Goal: Task Accomplishment & Management: Manage account settings

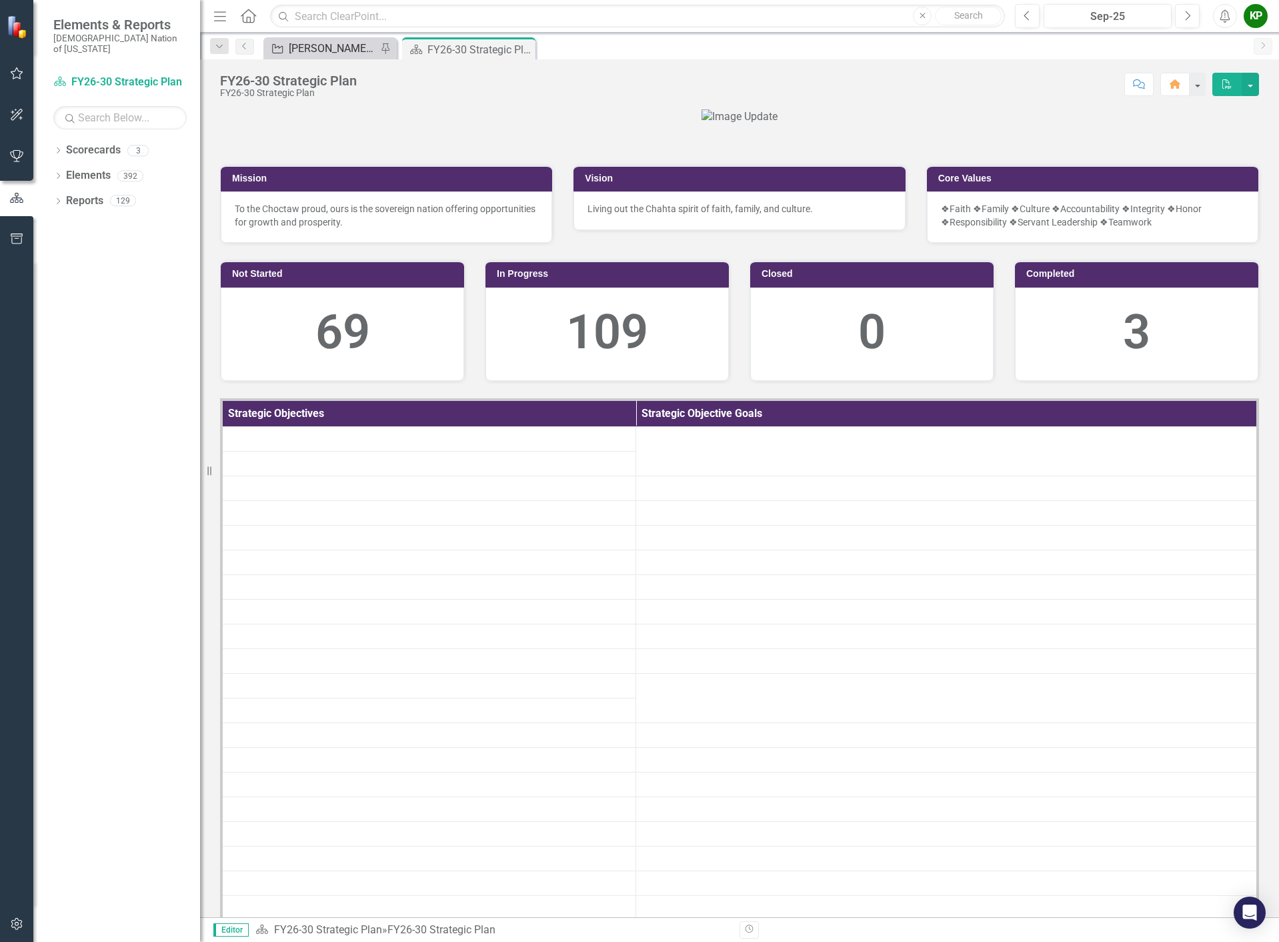
click at [303, 50] on div "[PERSON_NAME] SO's" at bounding box center [333, 48] width 88 height 17
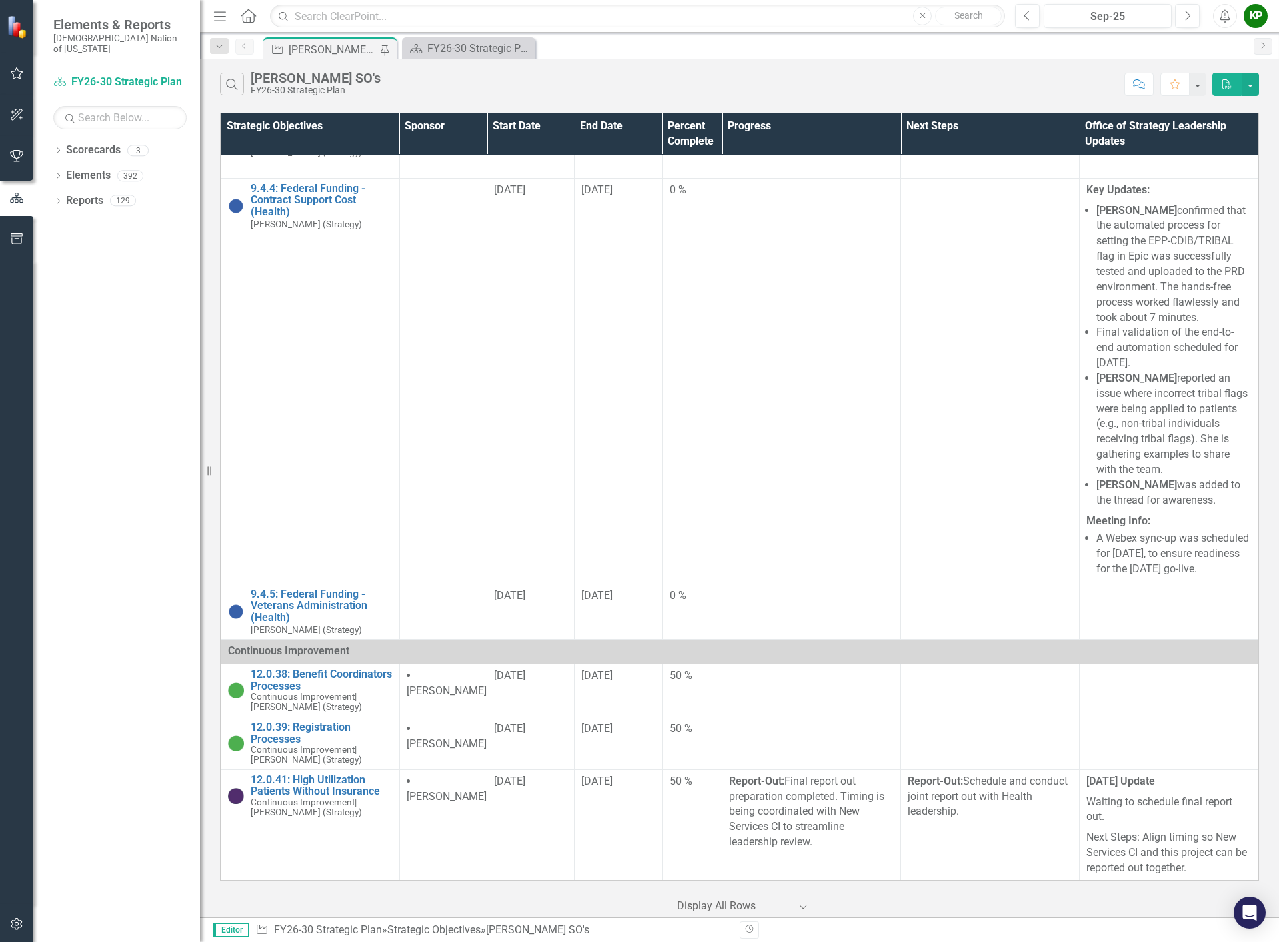
scroll to position [3601, 0]
click at [308, 59] on link "[DATE]: Extended Hours and Days (Health)" at bounding box center [322, 46] width 142 height 23
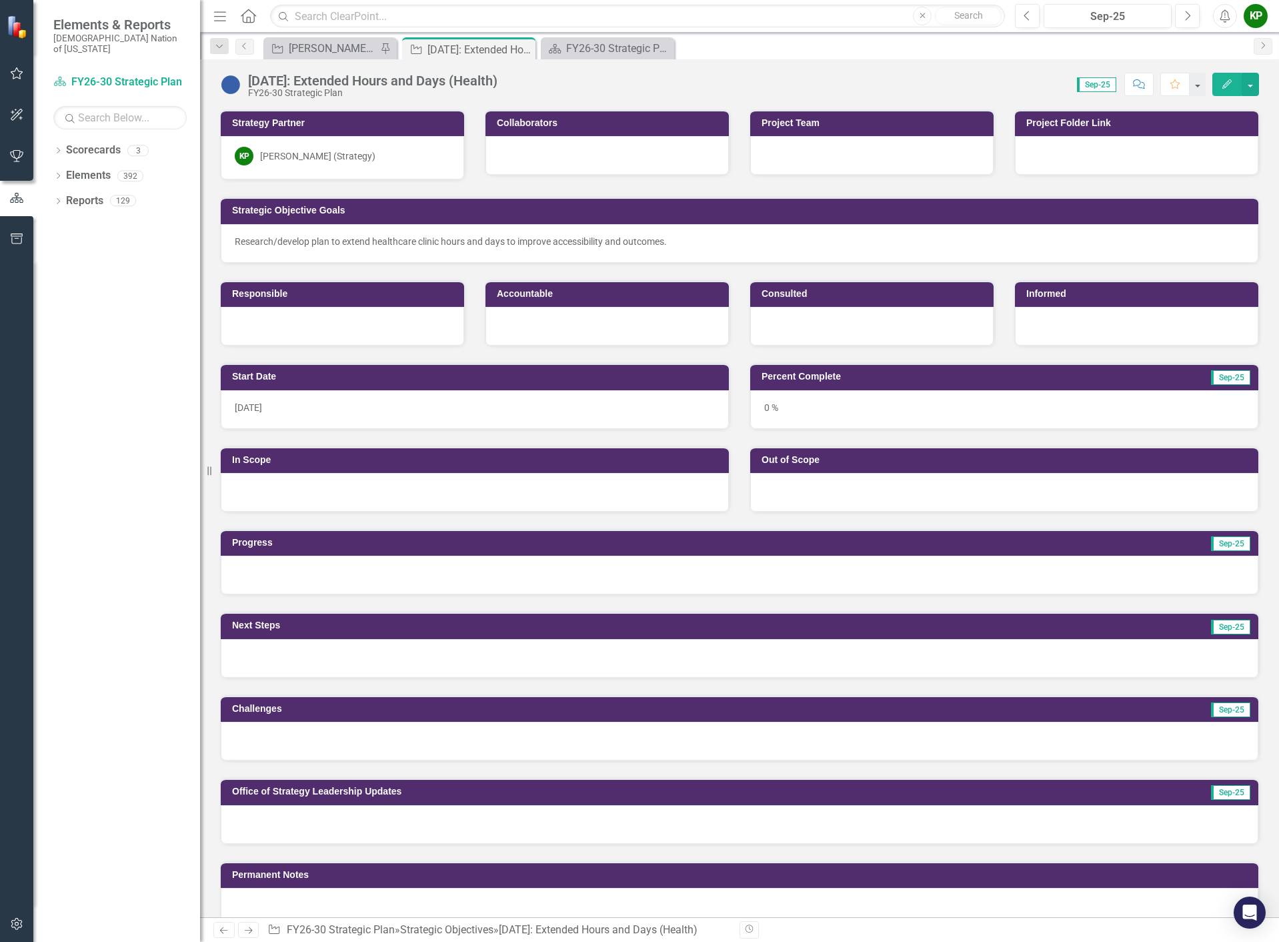
click at [231, 83] on img at bounding box center [230, 84] width 21 height 21
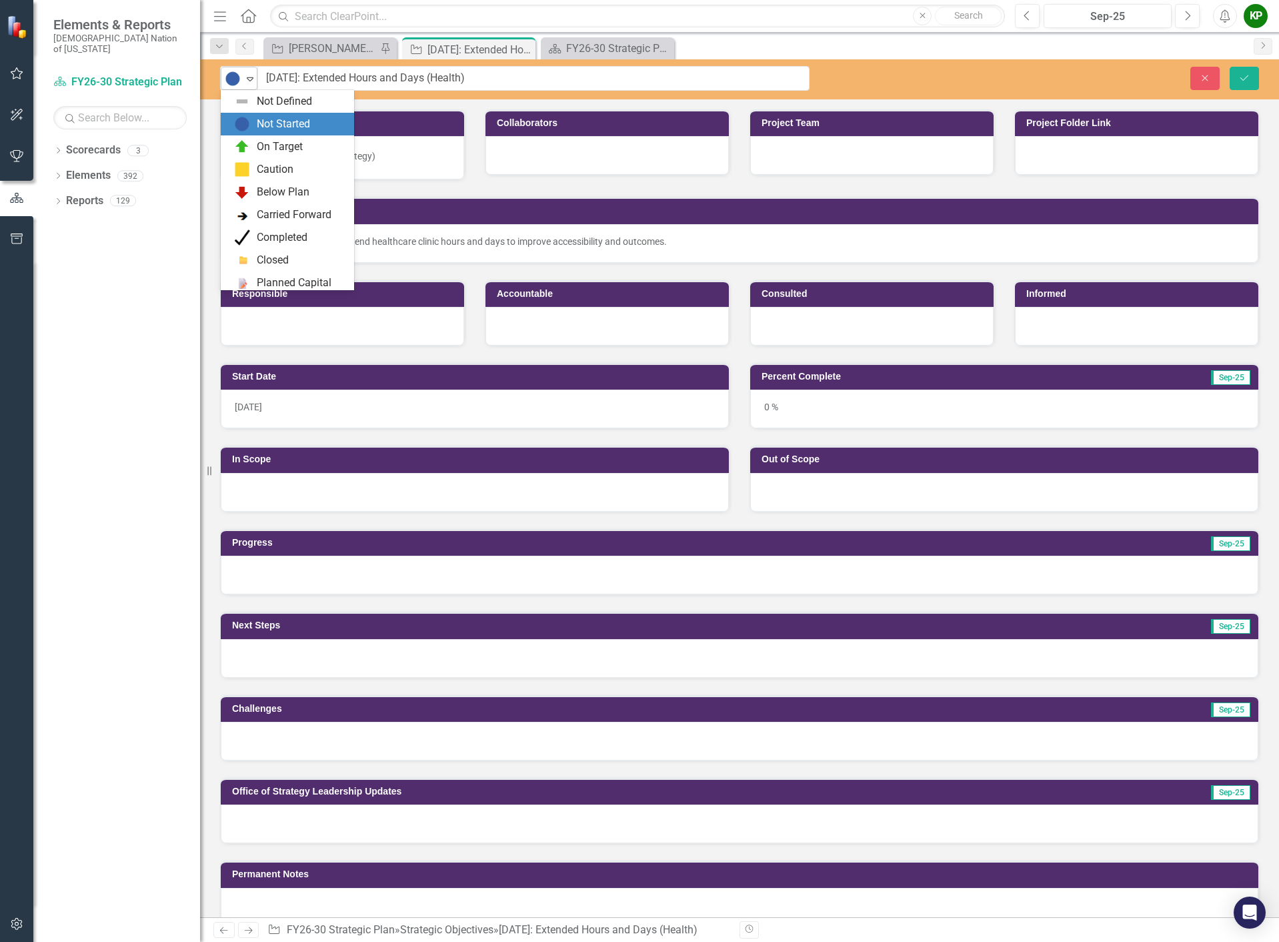
click at [251, 78] on icon "Expand" at bounding box center [249, 78] width 13 height 11
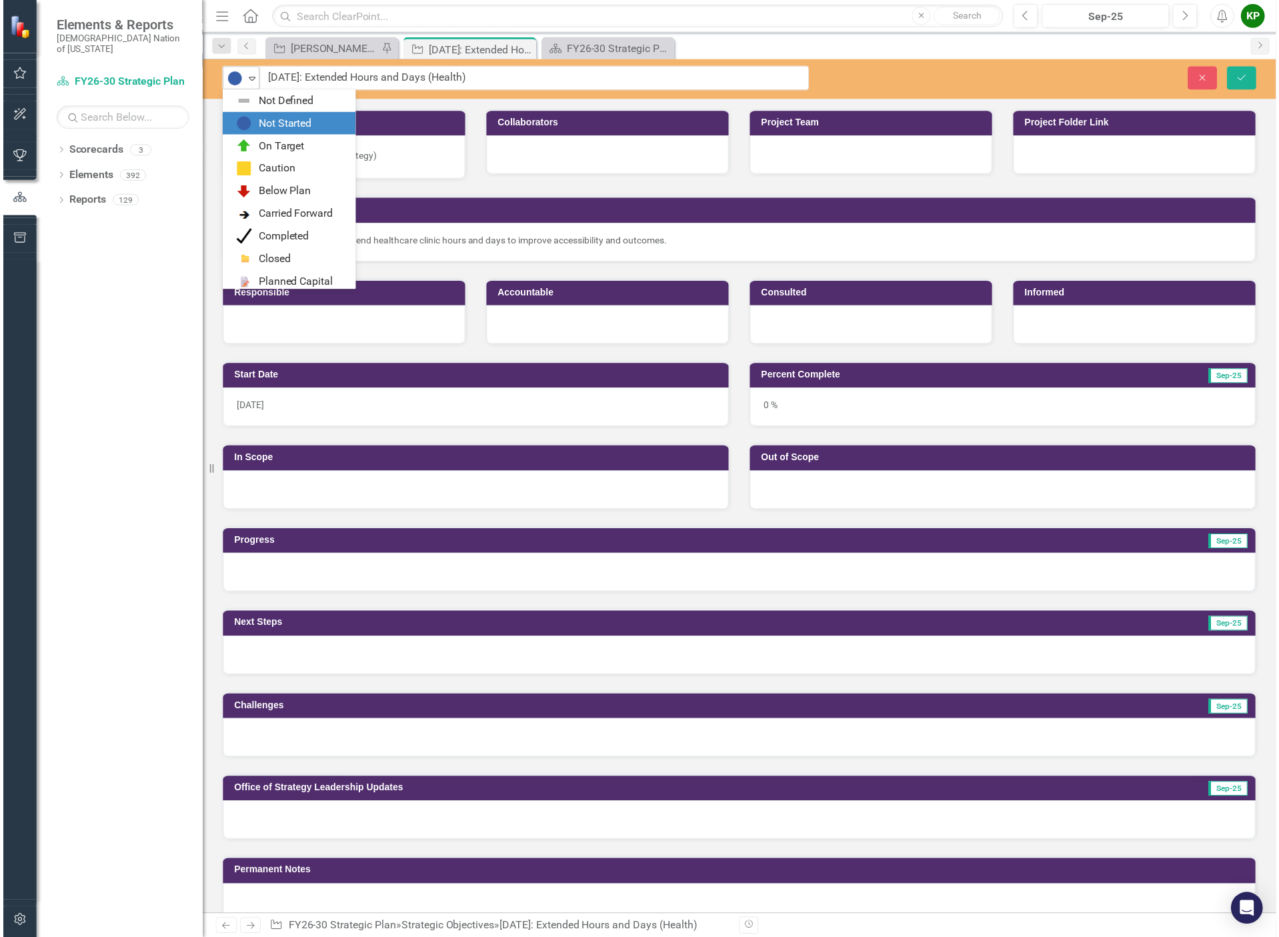
scroll to position [23, 0]
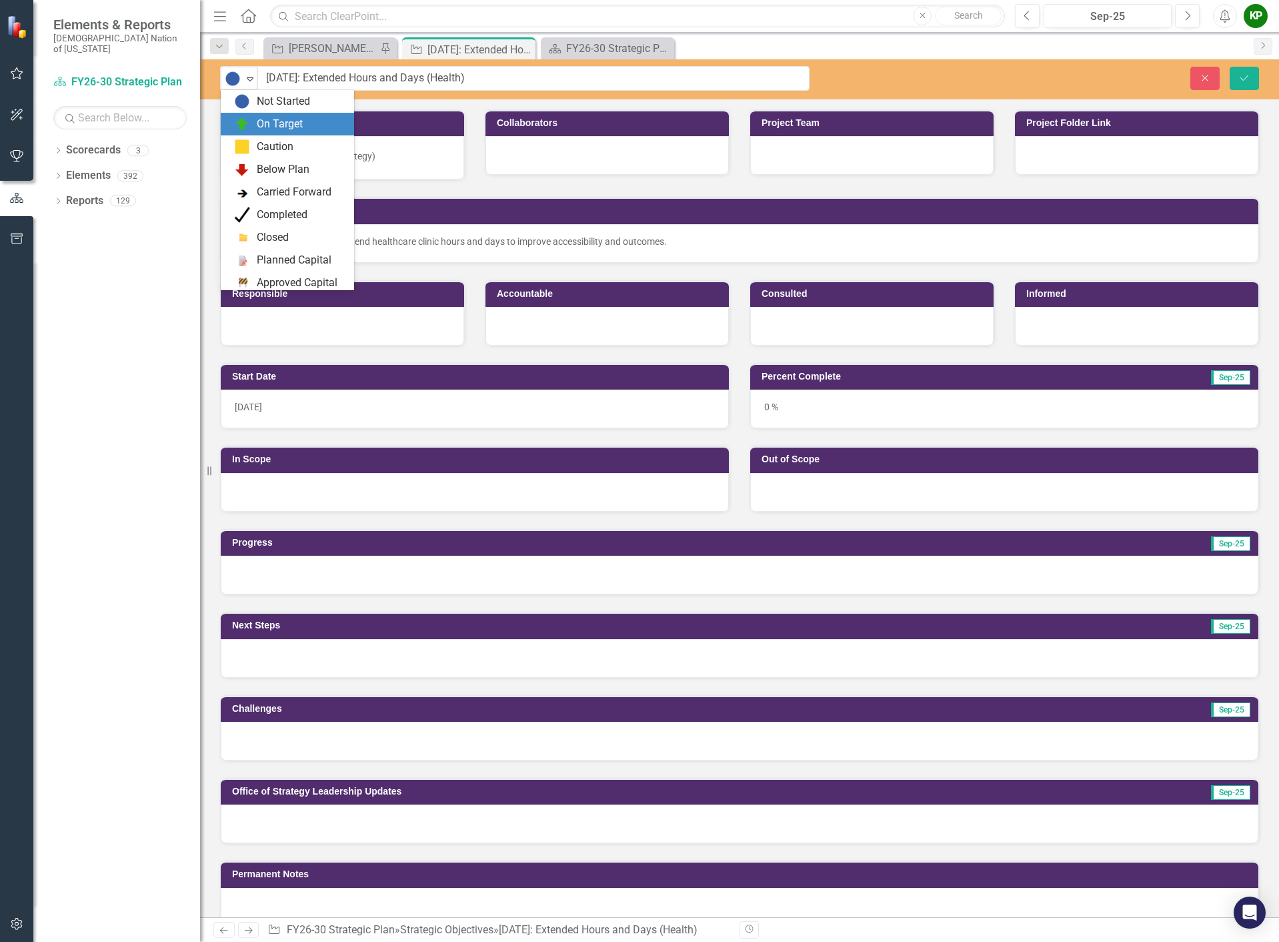
click at [253, 118] on div "On Target" at bounding box center [290, 124] width 112 height 16
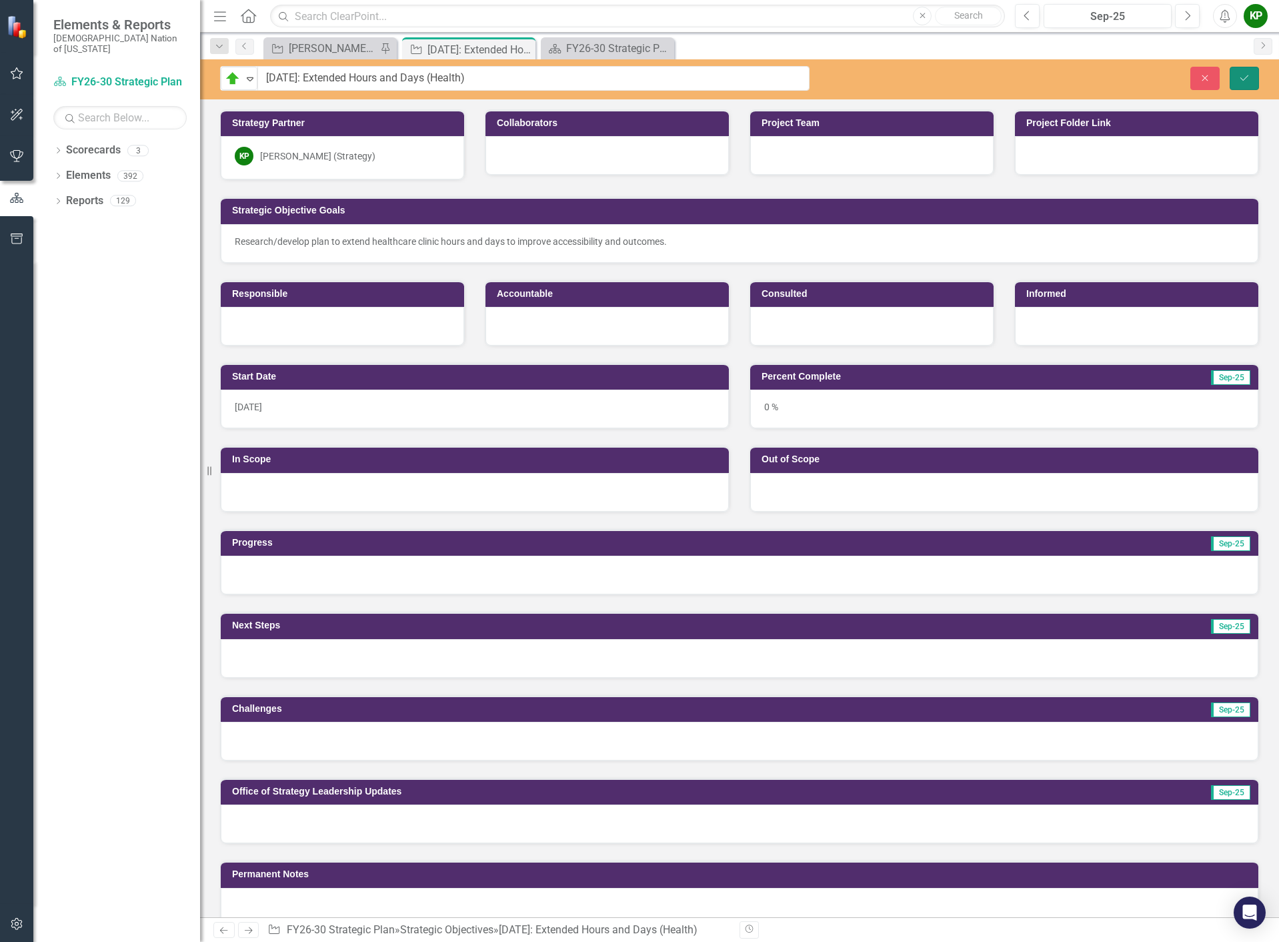
click at [1245, 73] on icon "Save" at bounding box center [1244, 77] width 12 height 9
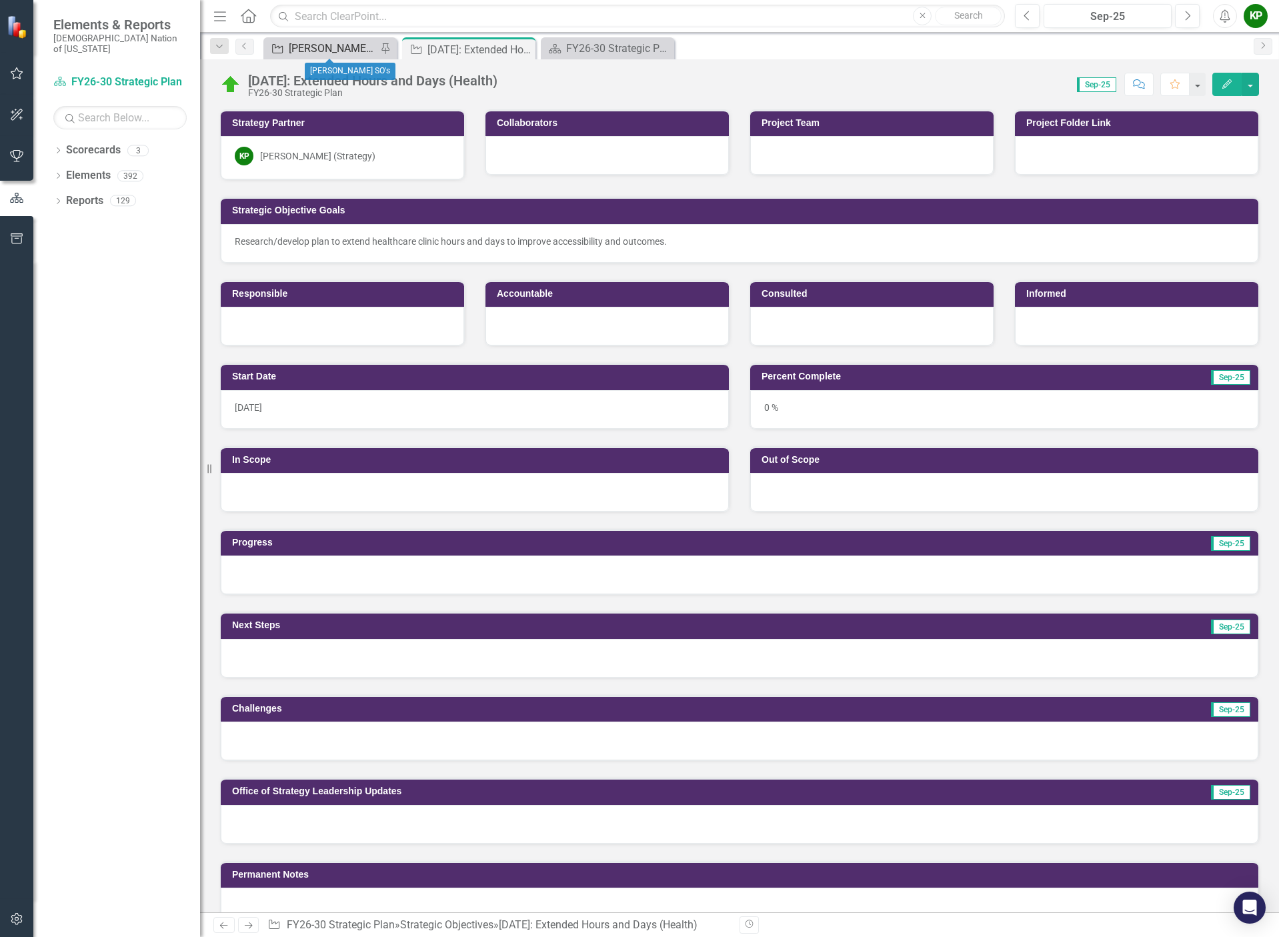
click at [357, 49] on div "[PERSON_NAME] SO's" at bounding box center [333, 48] width 88 height 17
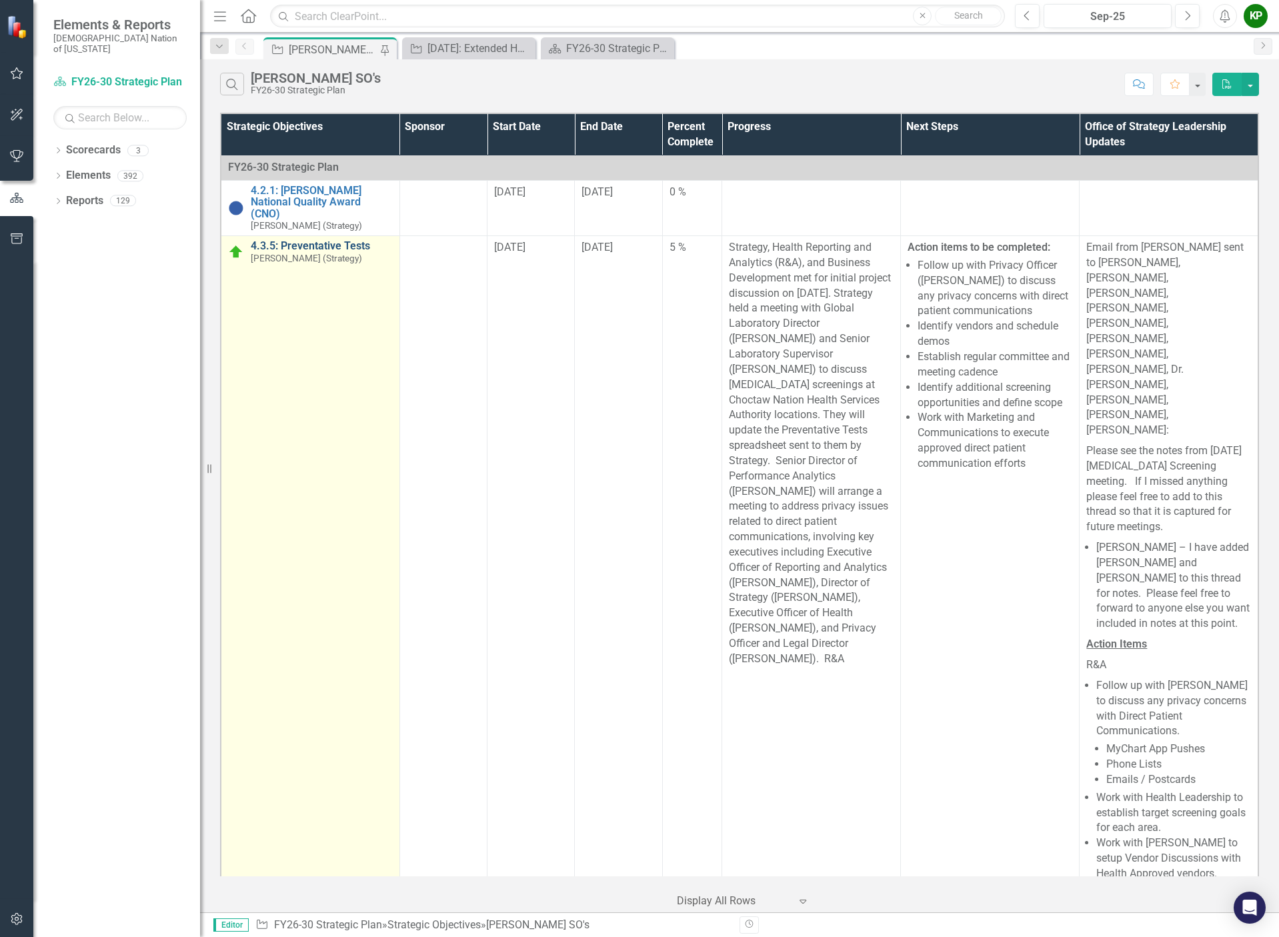
click at [321, 247] on link "4.3.5: Preventative Tests" at bounding box center [322, 246] width 142 height 12
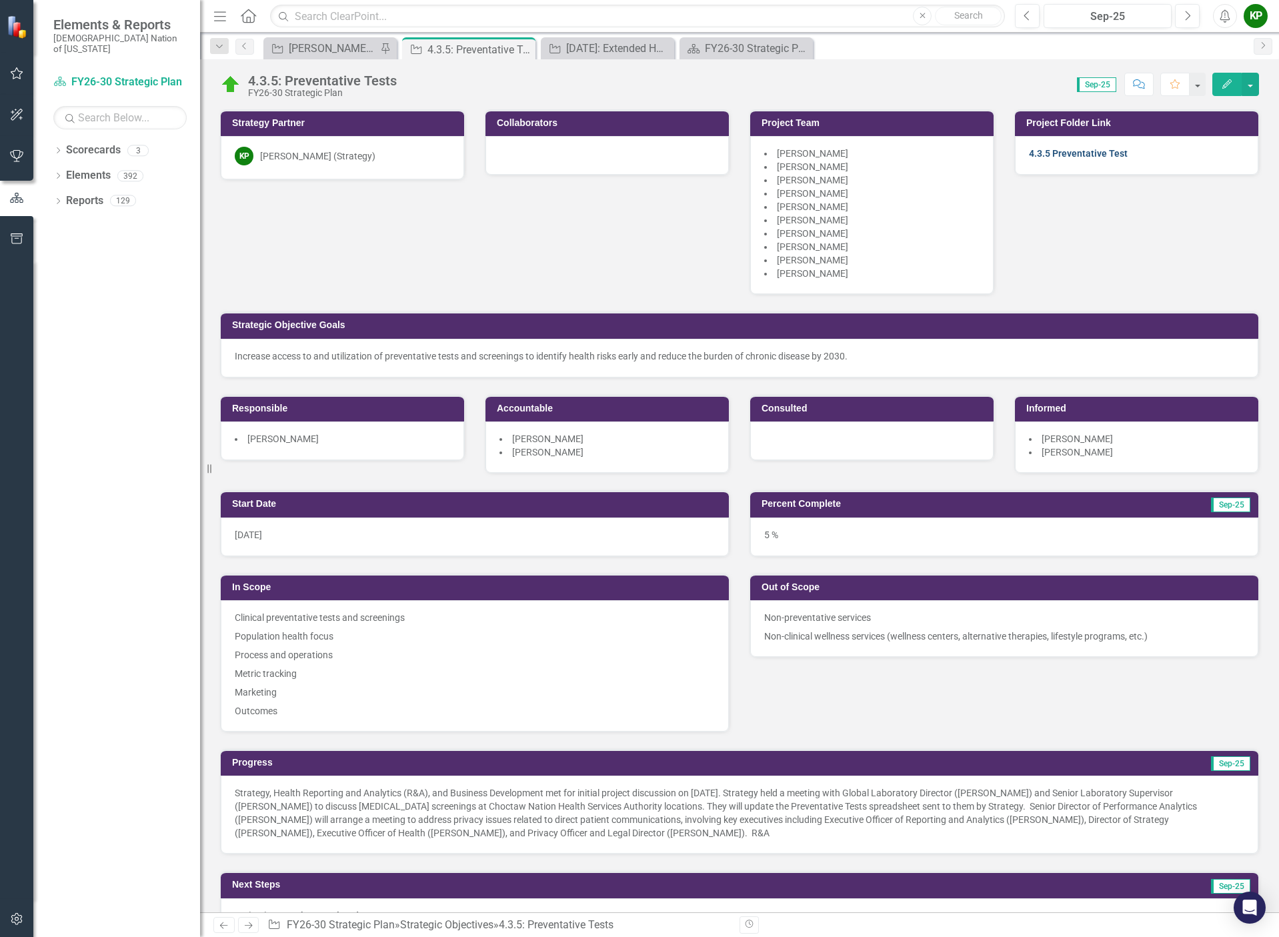
click at [1100, 153] on link "4.3.5 Preventative Test" at bounding box center [1078, 153] width 99 height 11
click at [324, 47] on div "[PERSON_NAME] SO's" at bounding box center [333, 48] width 88 height 17
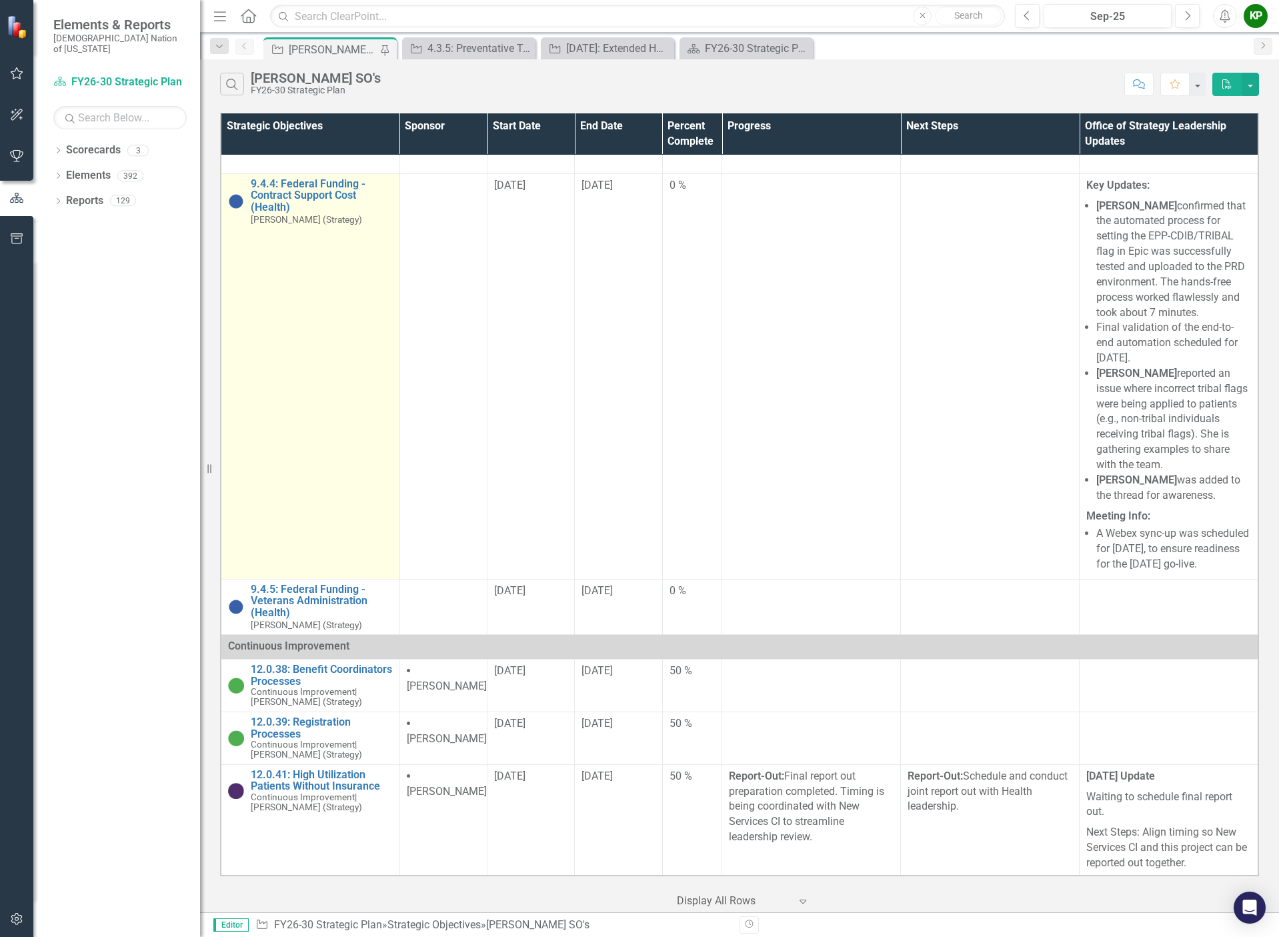
scroll to position [3674, 0]
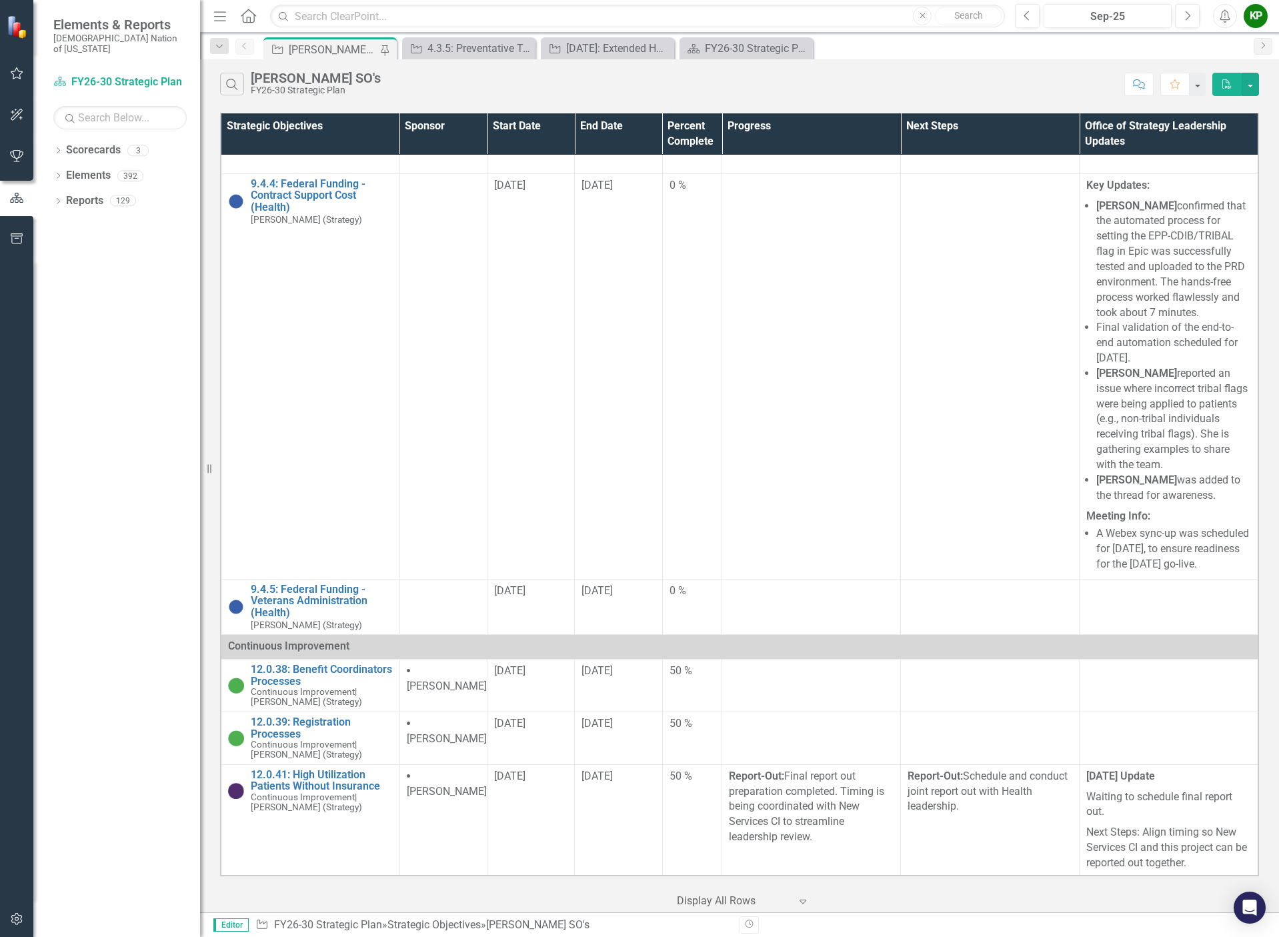
click at [319, 54] on link "[DATE]: Extended Hours and Days (Health)" at bounding box center [322, 42] width 142 height 23
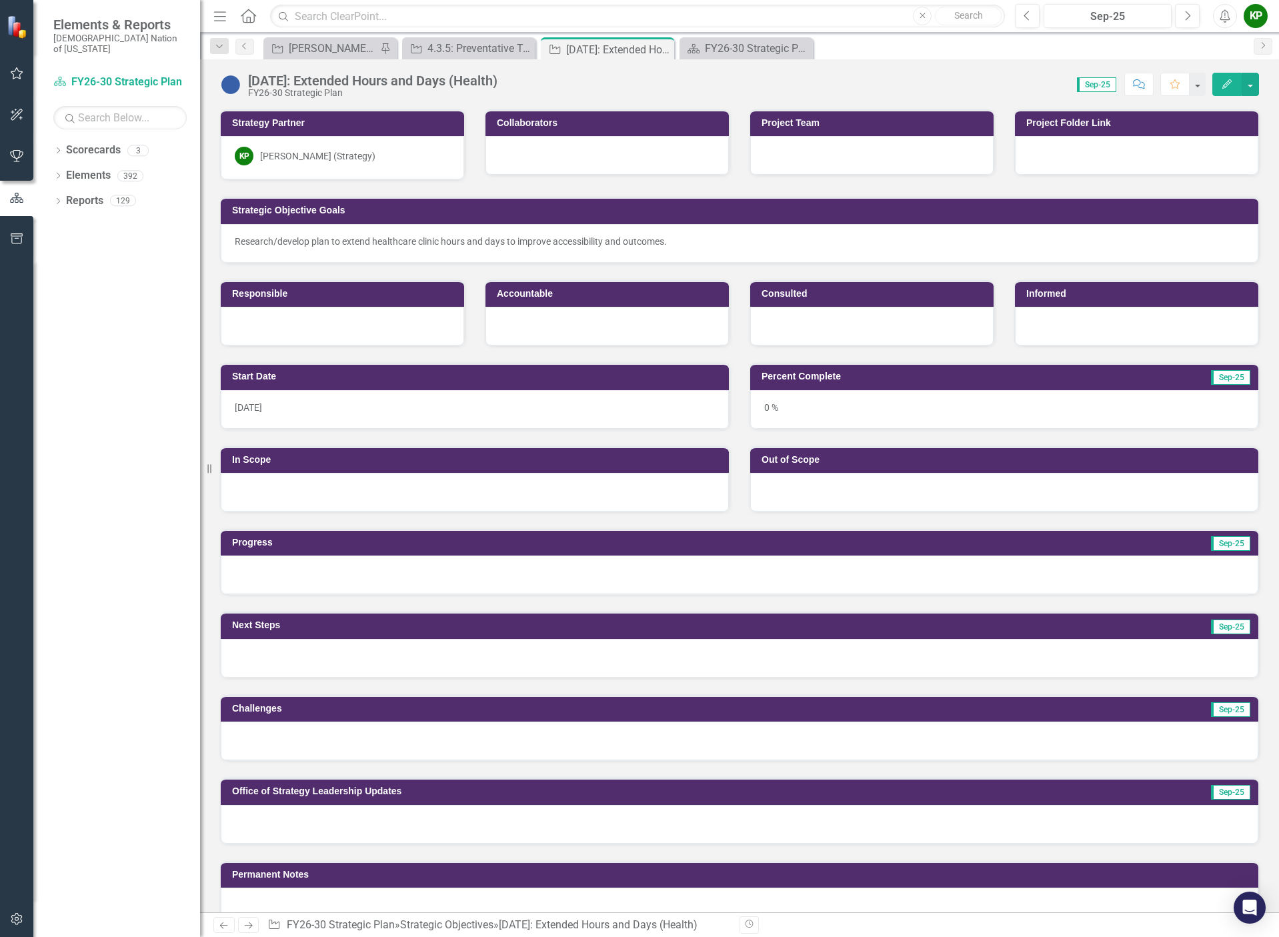
click at [438, 80] on div "[DATE]: Extended Hours and Days (Health)" at bounding box center [372, 80] width 249 height 15
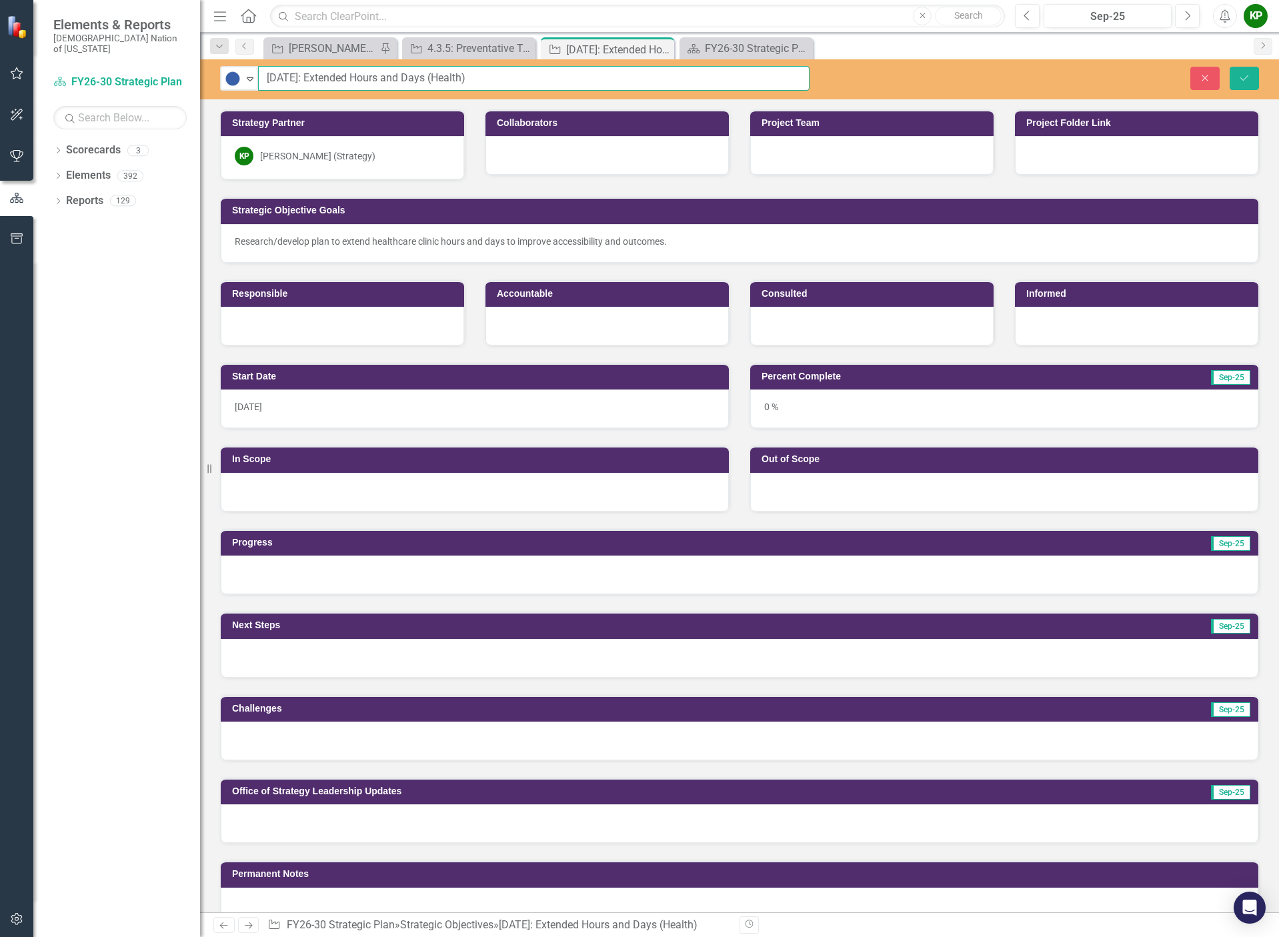
drag, startPoint x: 422, startPoint y: 81, endPoint x: 259, endPoint y: 73, distance: 162.9
click at [259, 73] on input "[DATE]: Extended Hours and Days (Health)" at bounding box center [534, 78] width 552 height 25
click at [1115, 153] on div at bounding box center [1136, 155] width 243 height 39
click at [1112, 153] on div at bounding box center [1136, 155] width 243 height 39
click at [1086, 157] on div at bounding box center [1136, 155] width 243 height 39
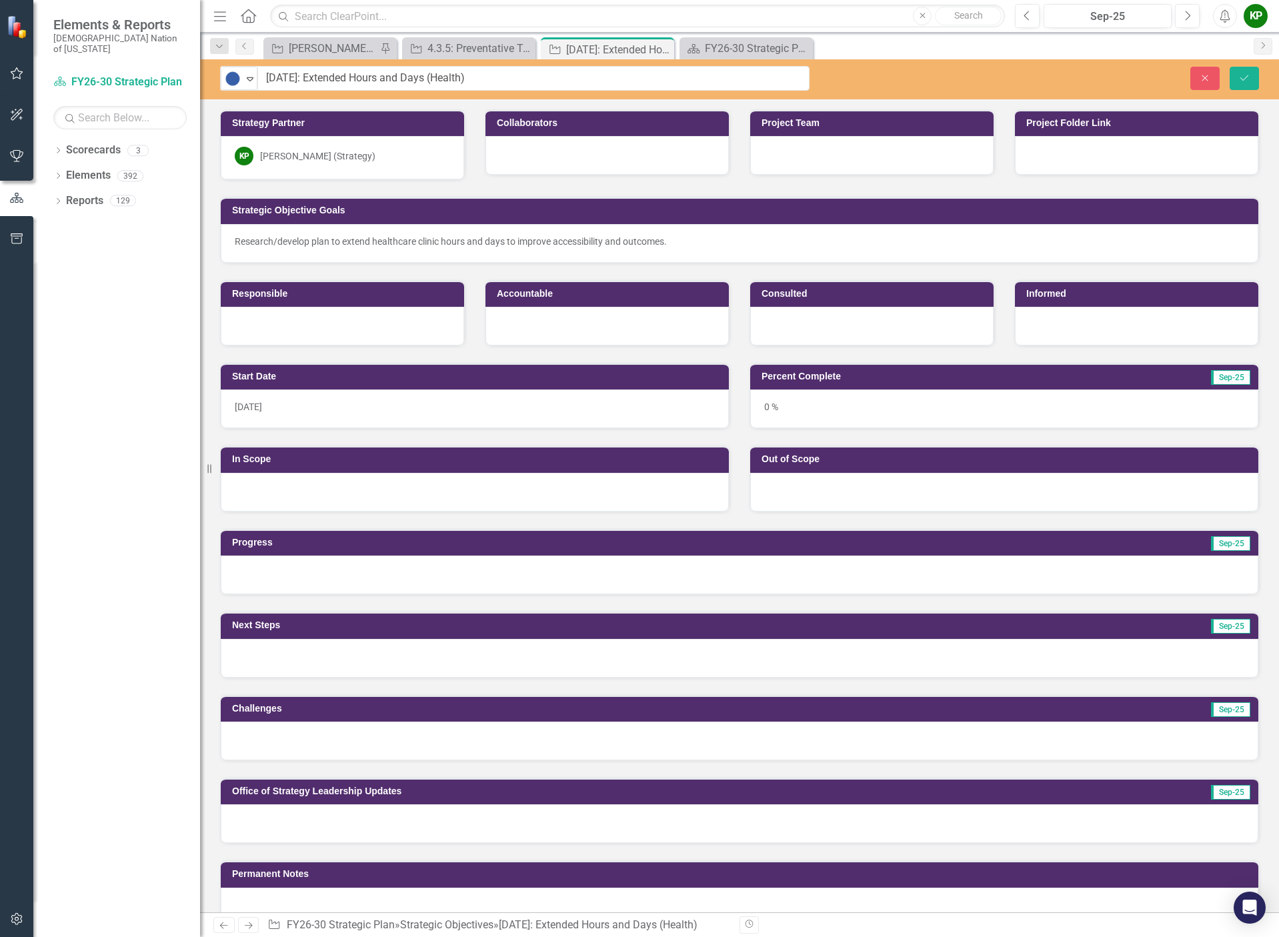
click at [1086, 157] on div at bounding box center [1136, 155] width 243 height 39
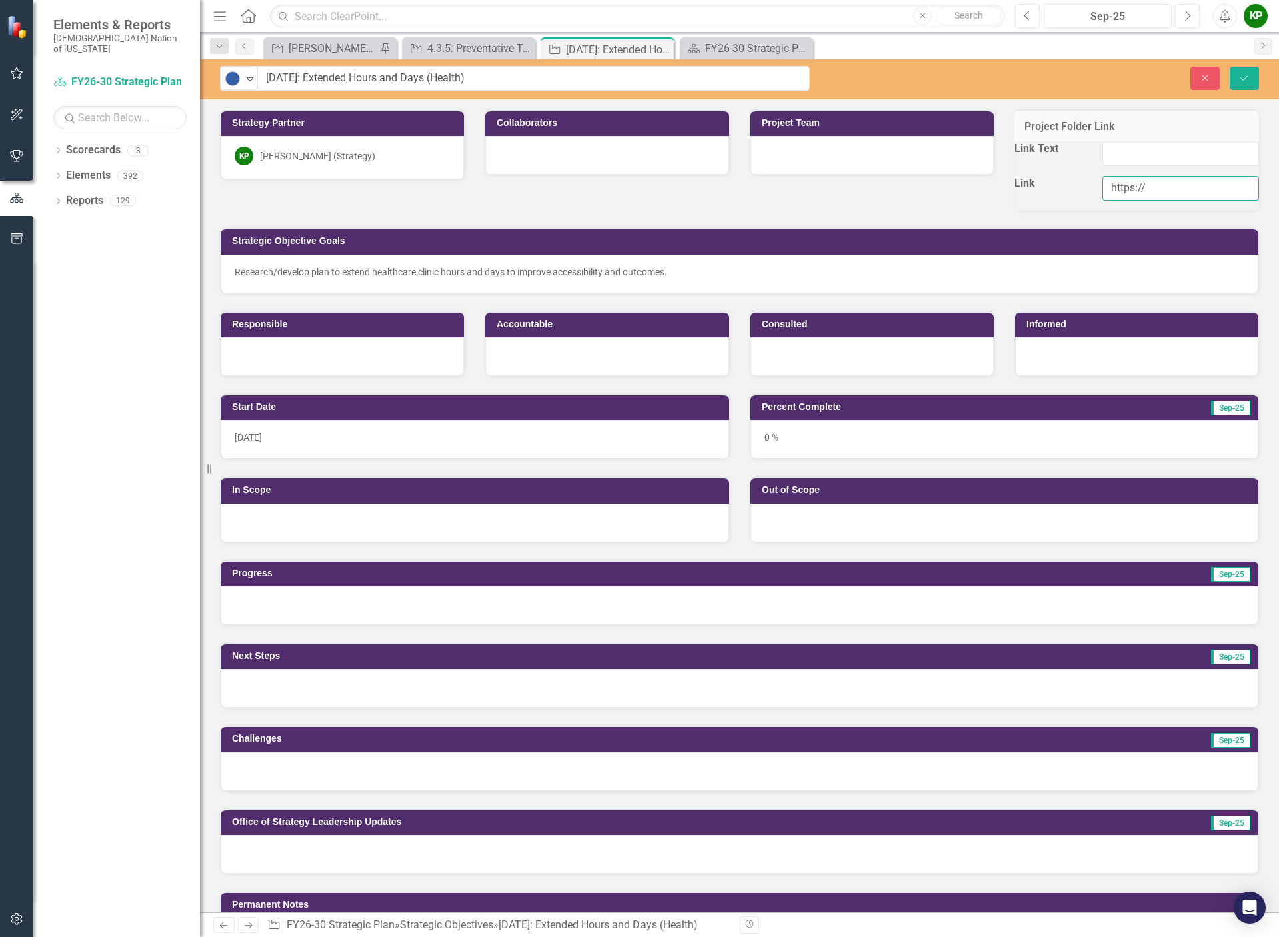
drag, startPoint x: 1152, startPoint y: 197, endPoint x: 1090, endPoint y: 193, distance: 62.1
click at [1092, 193] on div "https://" at bounding box center [1180, 193] width 177 height 35
paste input "choctawnationofoklahoma.sharepoint.com/sites/TheOfficeofStrategy/0%20%20Strateg…"
type input "https://choctawnationofoklahoma.sharepoint.com/sites/TheOfficeofStrategy/0%20%2…"
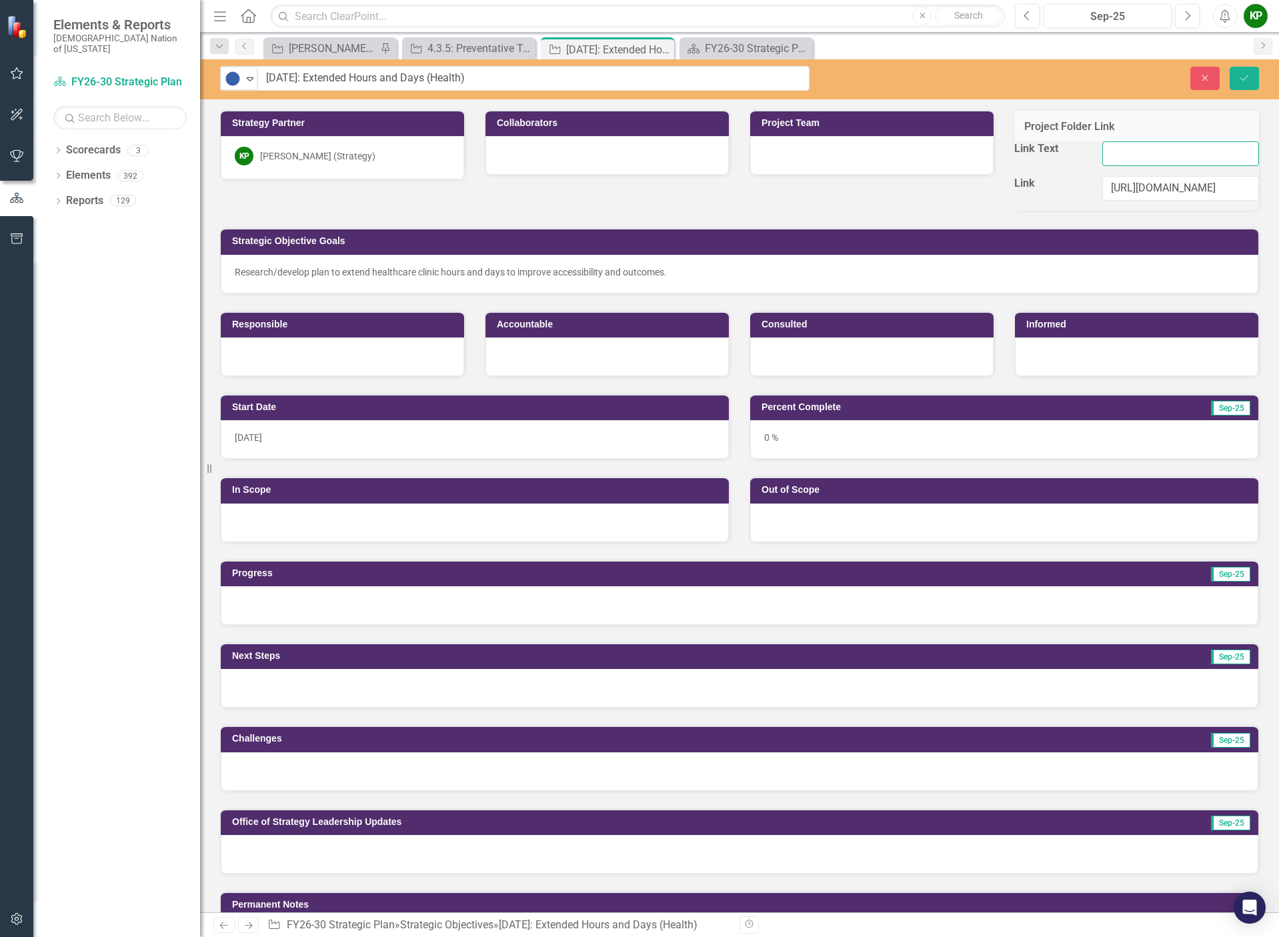
scroll to position [0, 0]
click at [1188, 166] on input "Link Text" at bounding box center [1180, 153] width 157 height 25
type input "4.3.15 Extended Hours and Days"
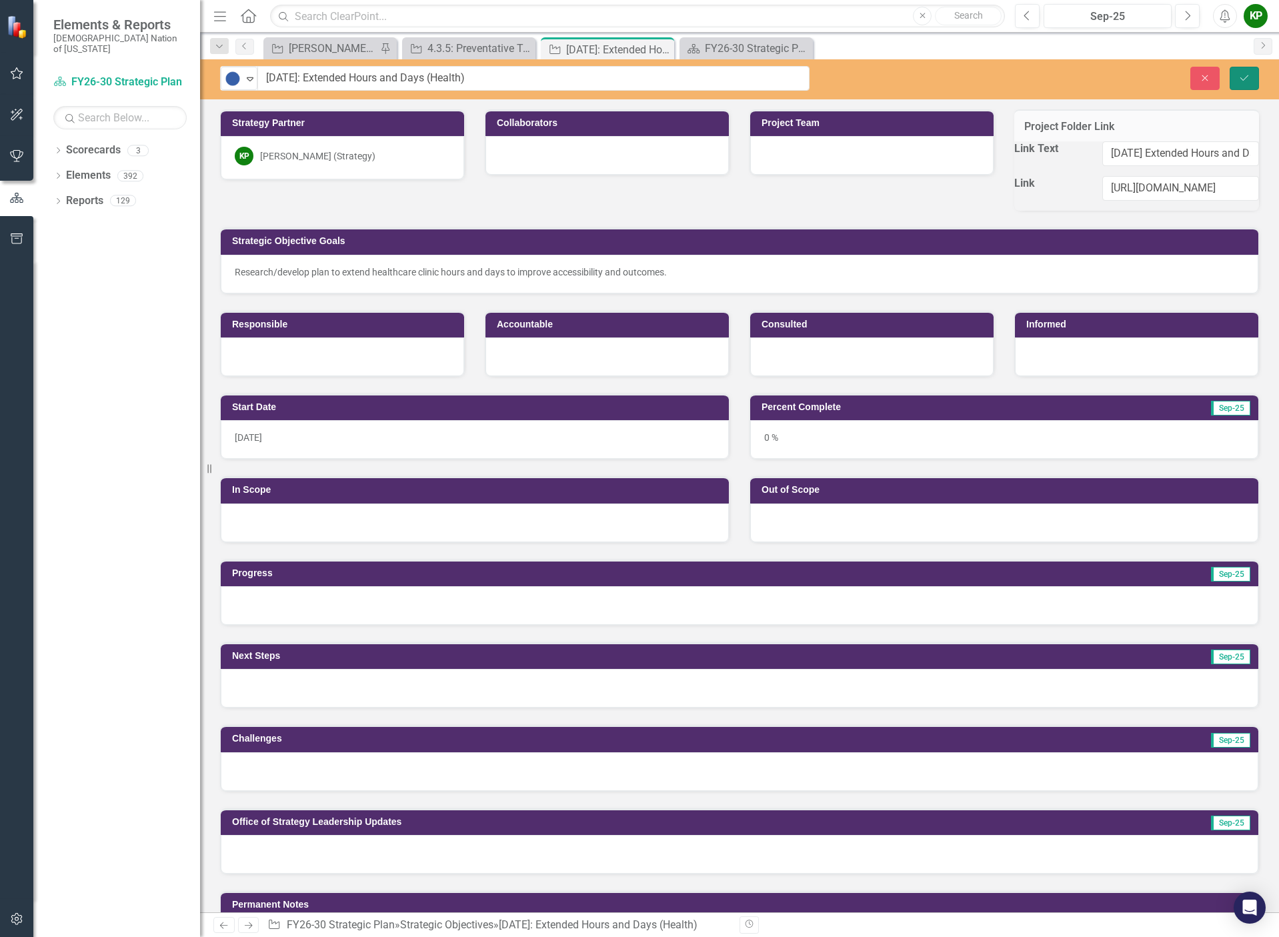
click at [1242, 78] on icon "Save" at bounding box center [1244, 77] width 12 height 9
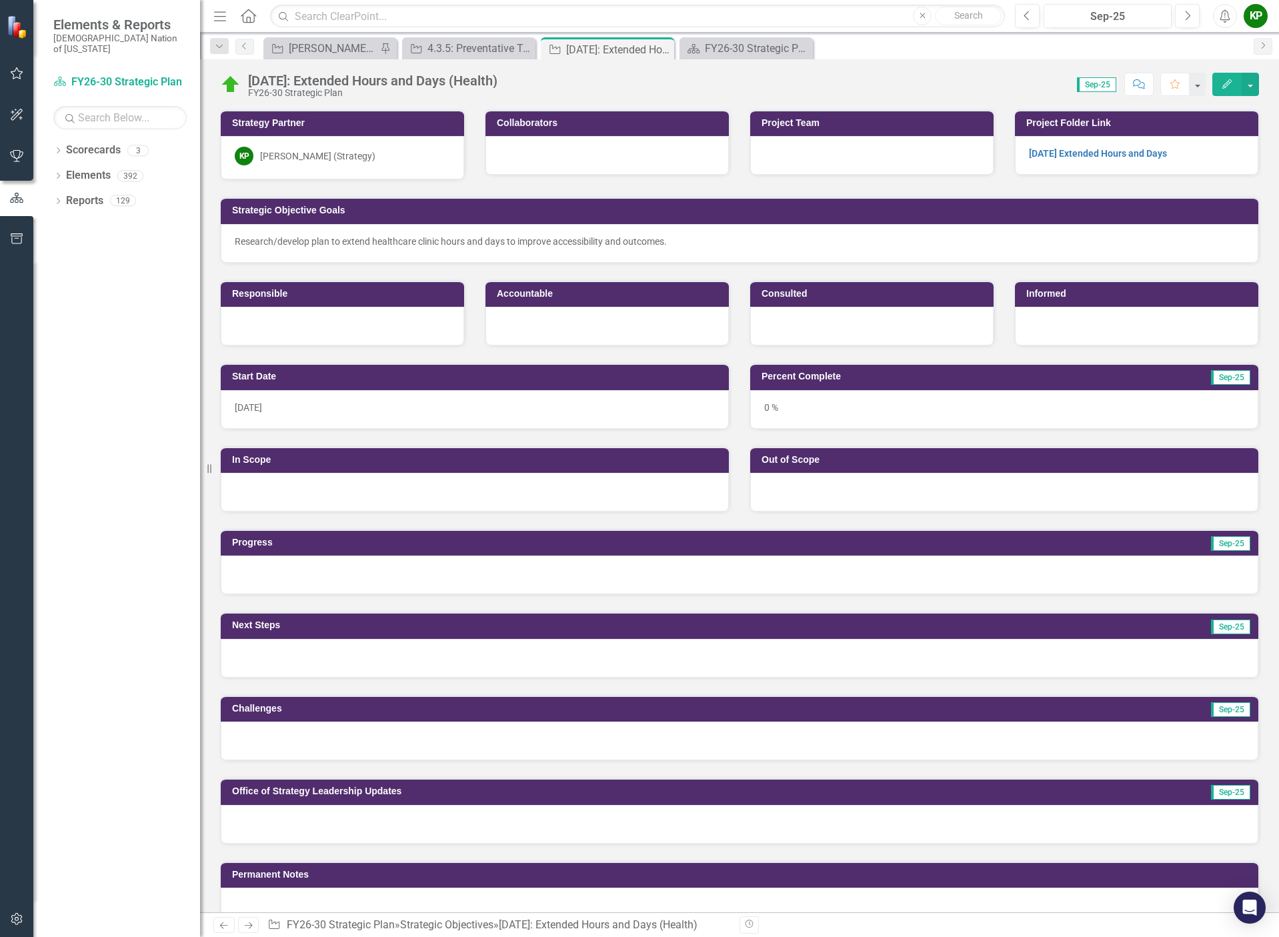
click at [347, 409] on div "[DATE]" at bounding box center [475, 409] width 508 height 39
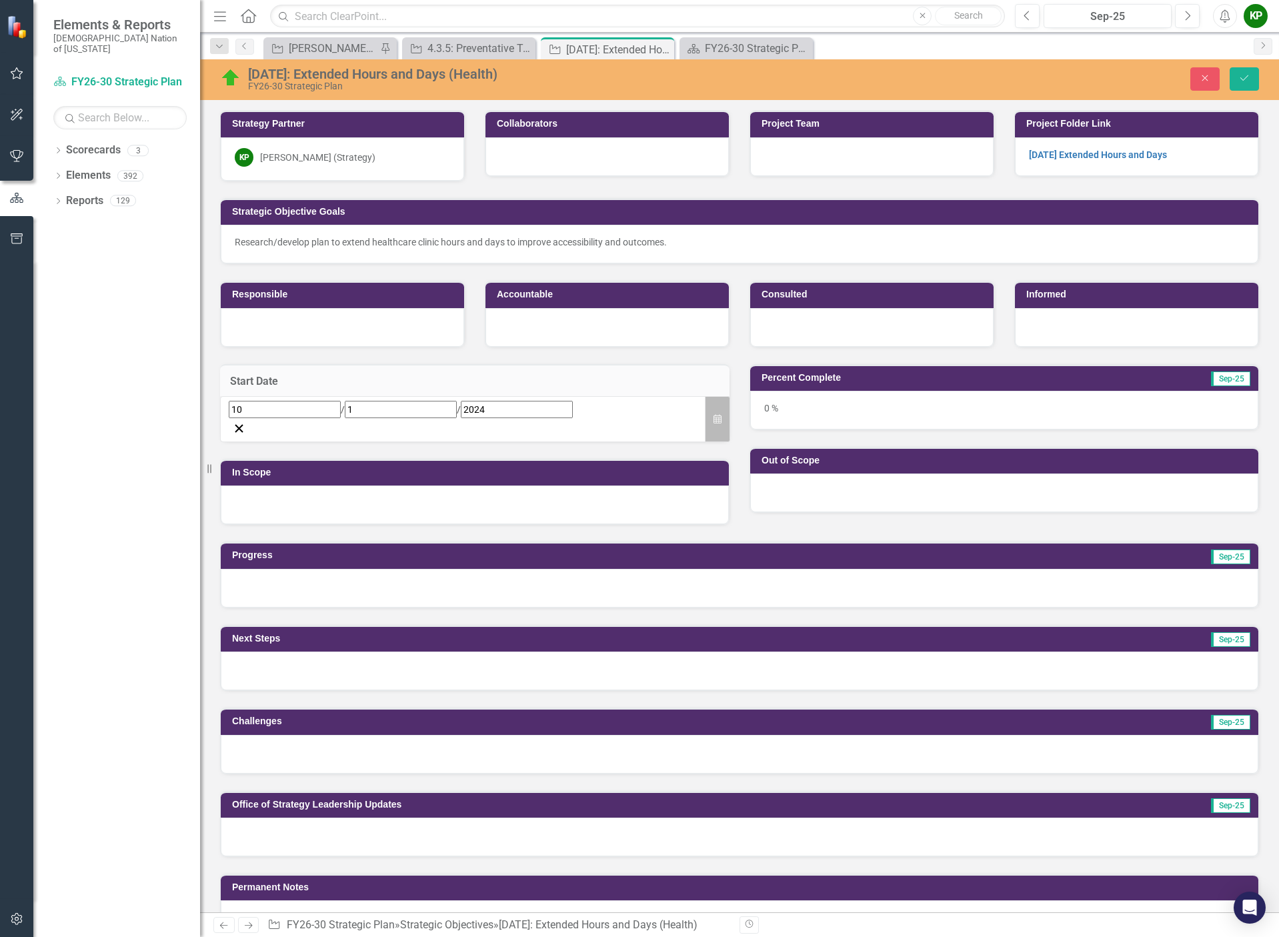
click at [710, 419] on button "Calendar" at bounding box center [717, 419] width 25 height 46
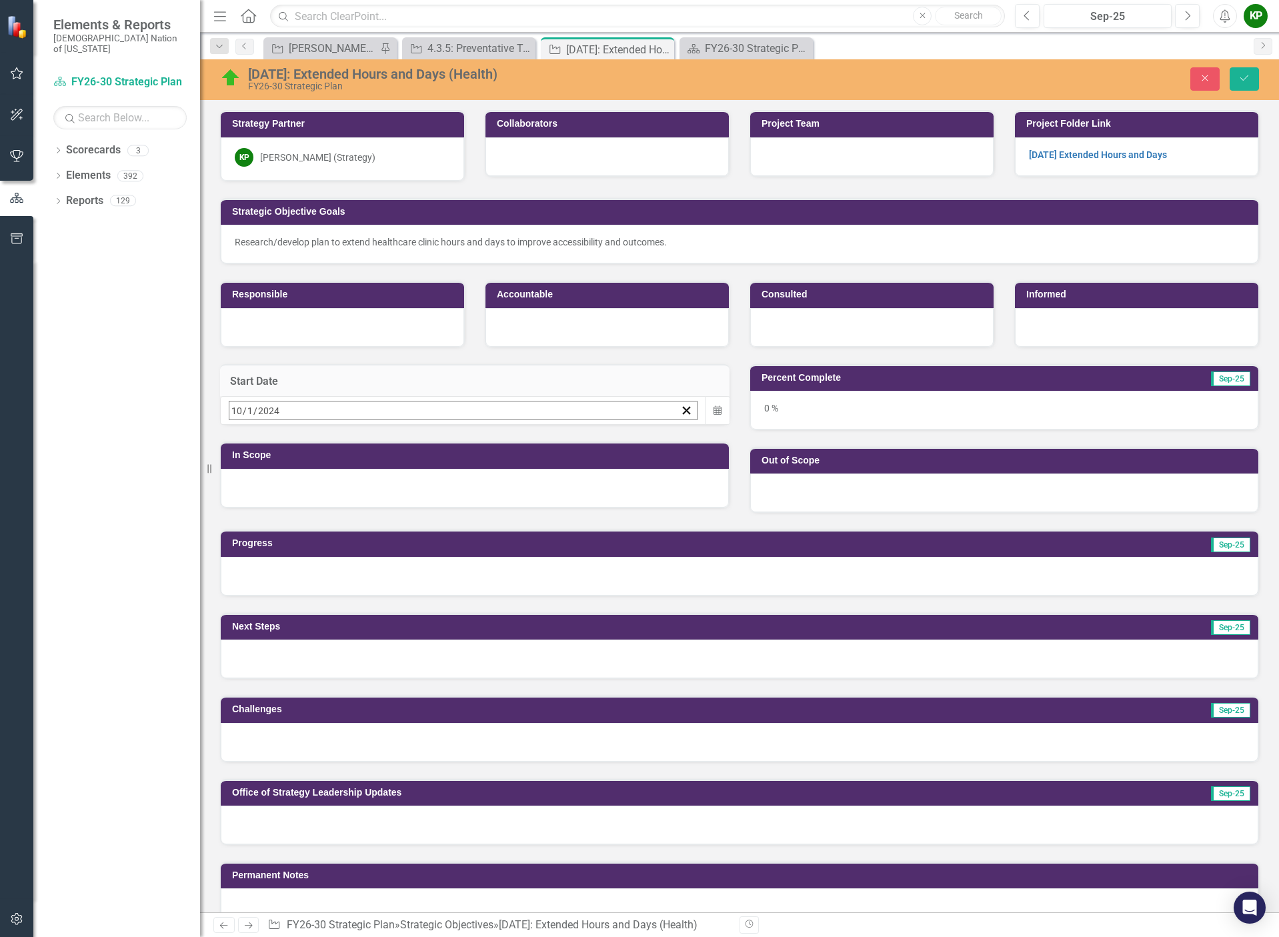
click at [280, 452] on button "‹" at bounding box center [265, 439] width 29 height 29
click at [277, 589] on abbr "30" at bounding box center [271, 589] width 11 height 11
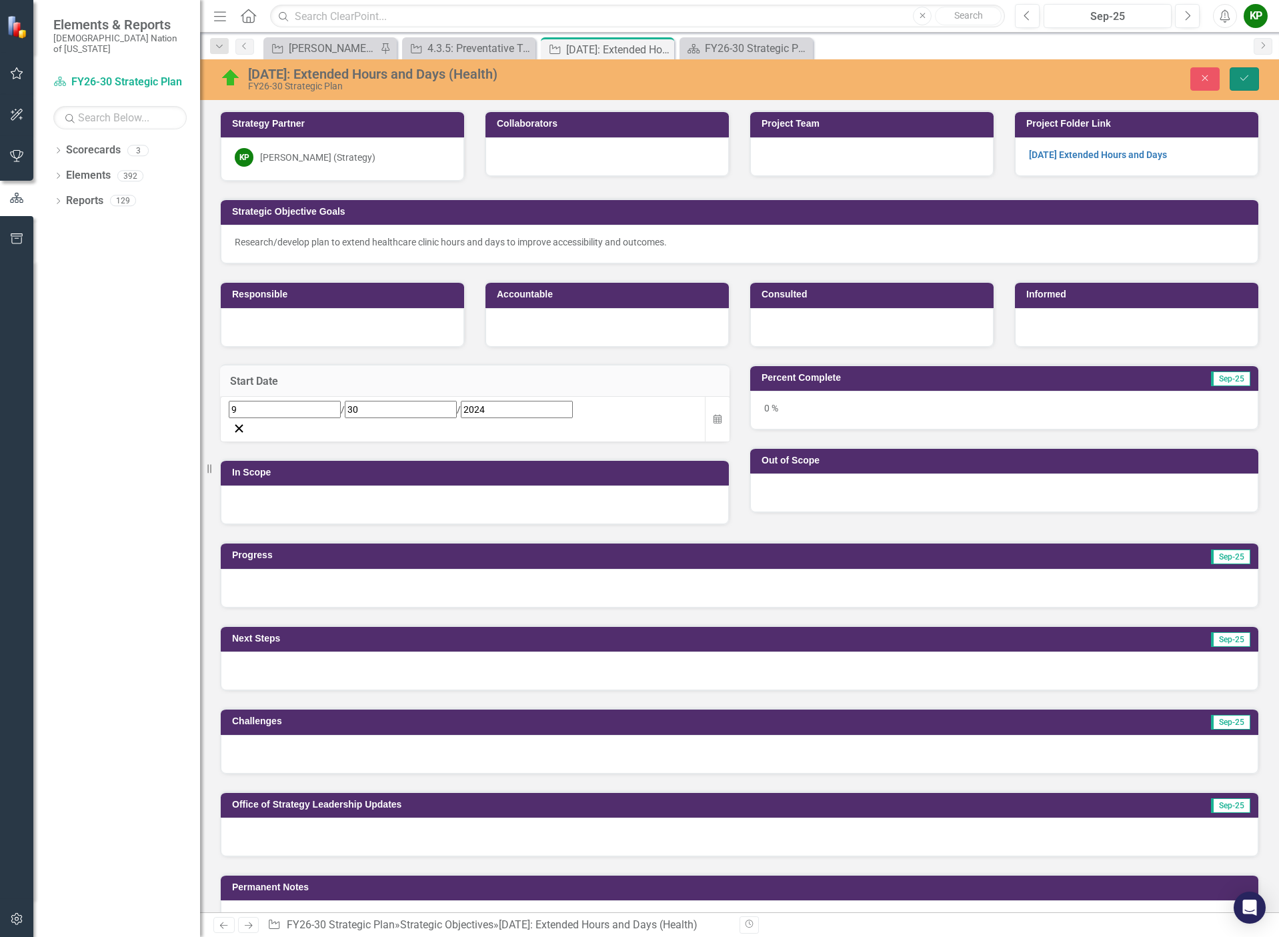
click at [1250, 76] on button "Save" at bounding box center [1244, 78] width 29 height 23
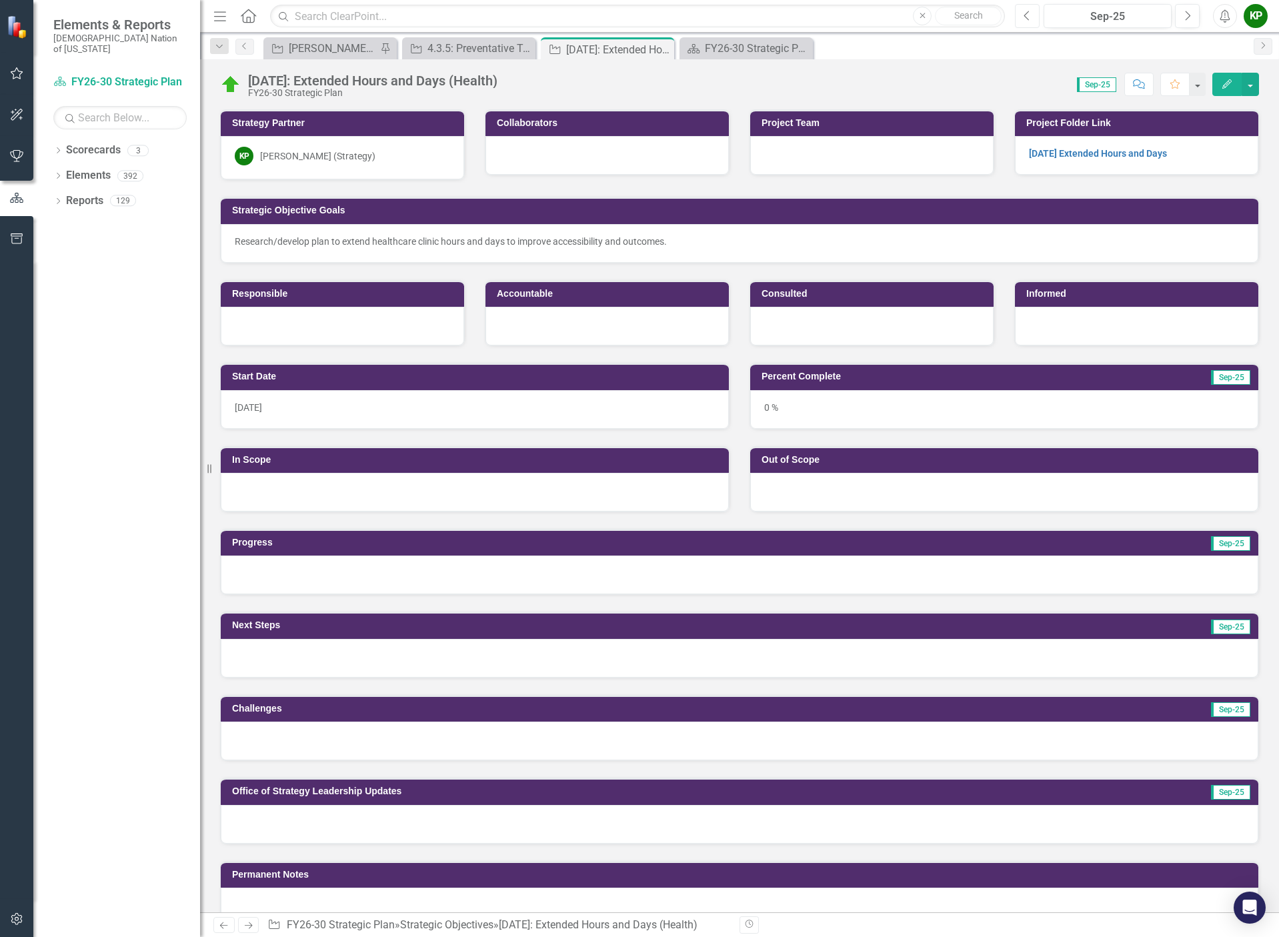
click at [1032, 17] on button "Previous" at bounding box center [1027, 16] width 25 height 24
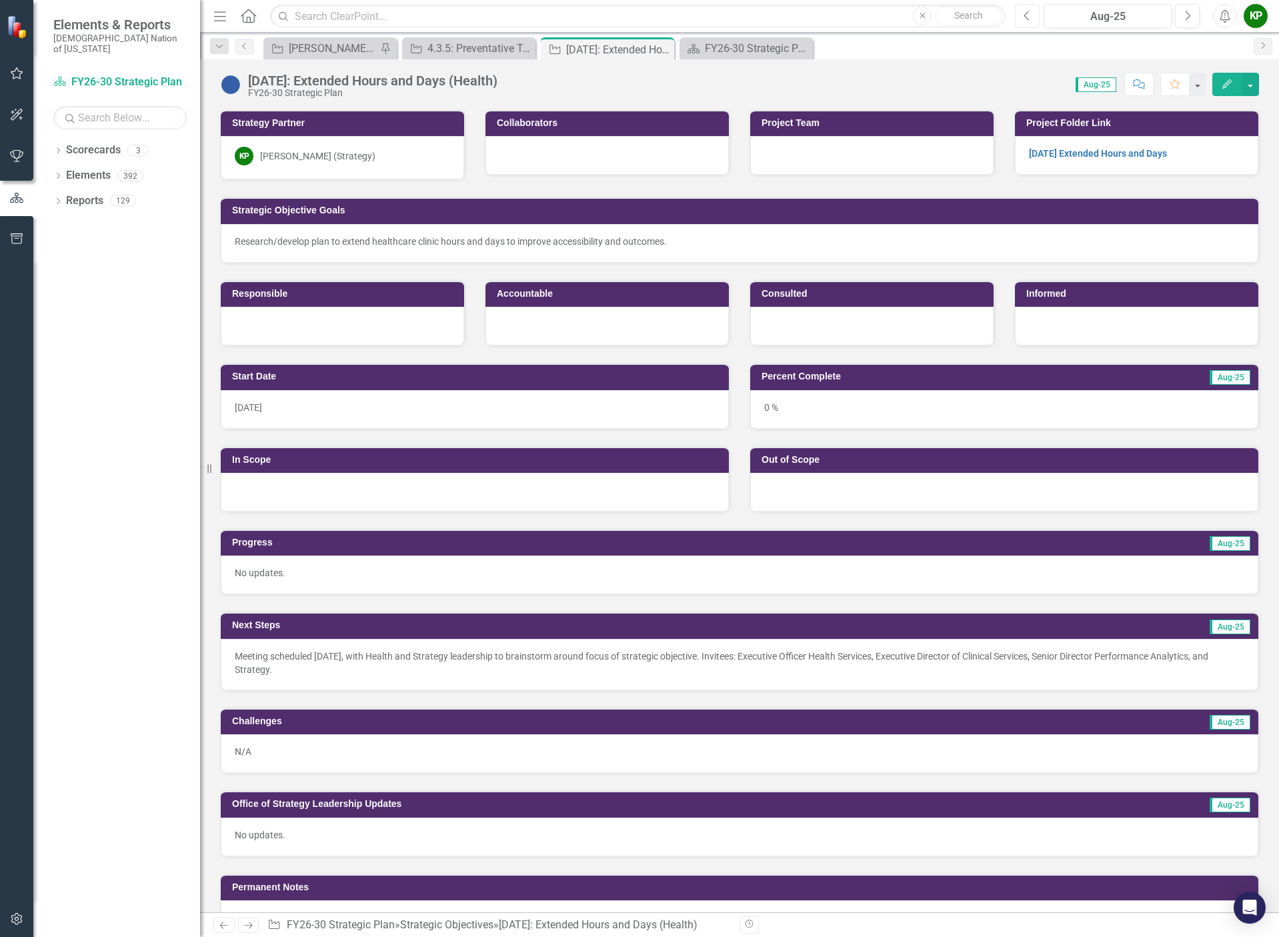
click at [1029, 13] on icon "Previous" at bounding box center [1027, 16] width 7 height 12
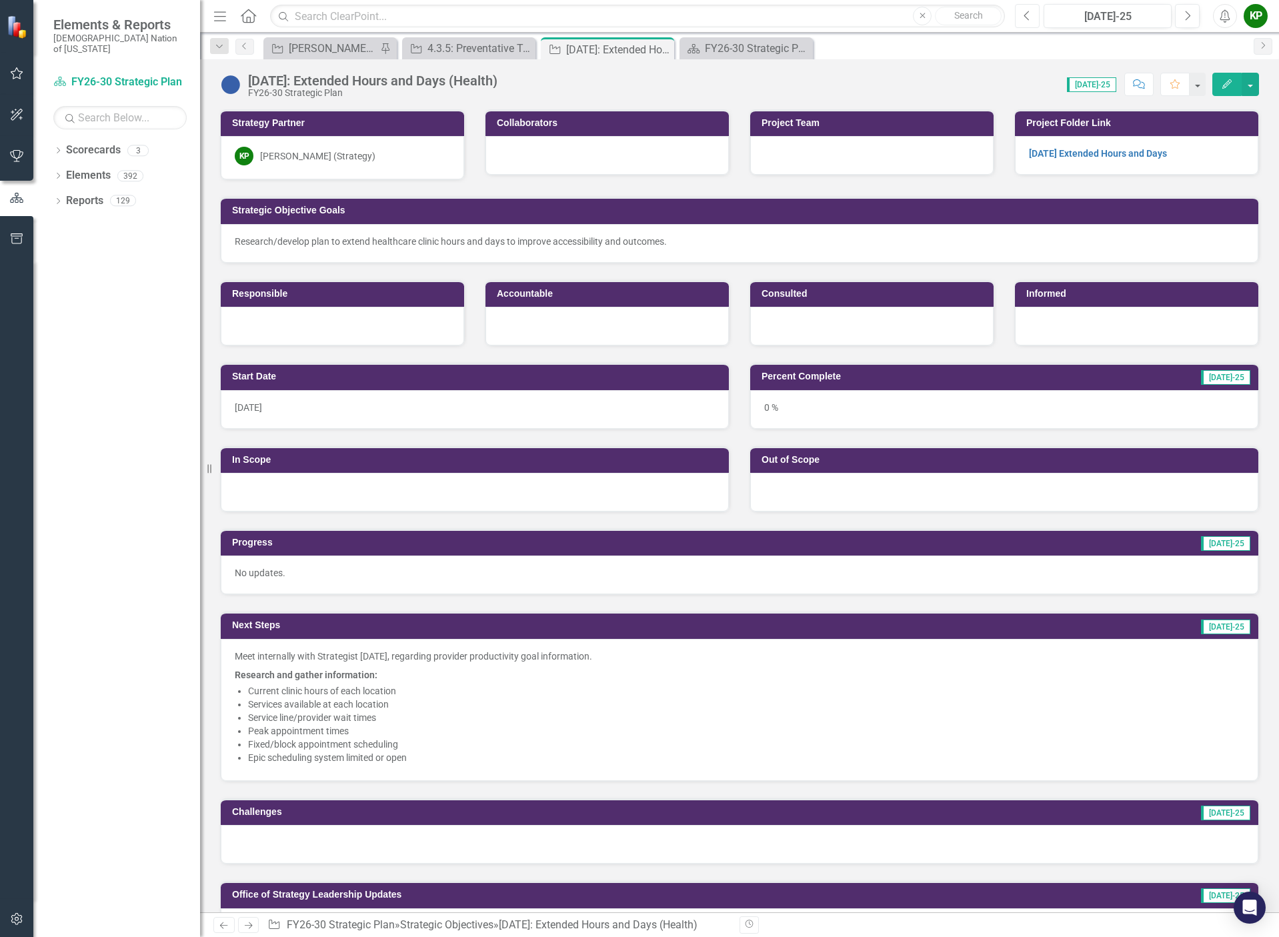
click at [1028, 13] on icon "Previous" at bounding box center [1027, 16] width 7 height 12
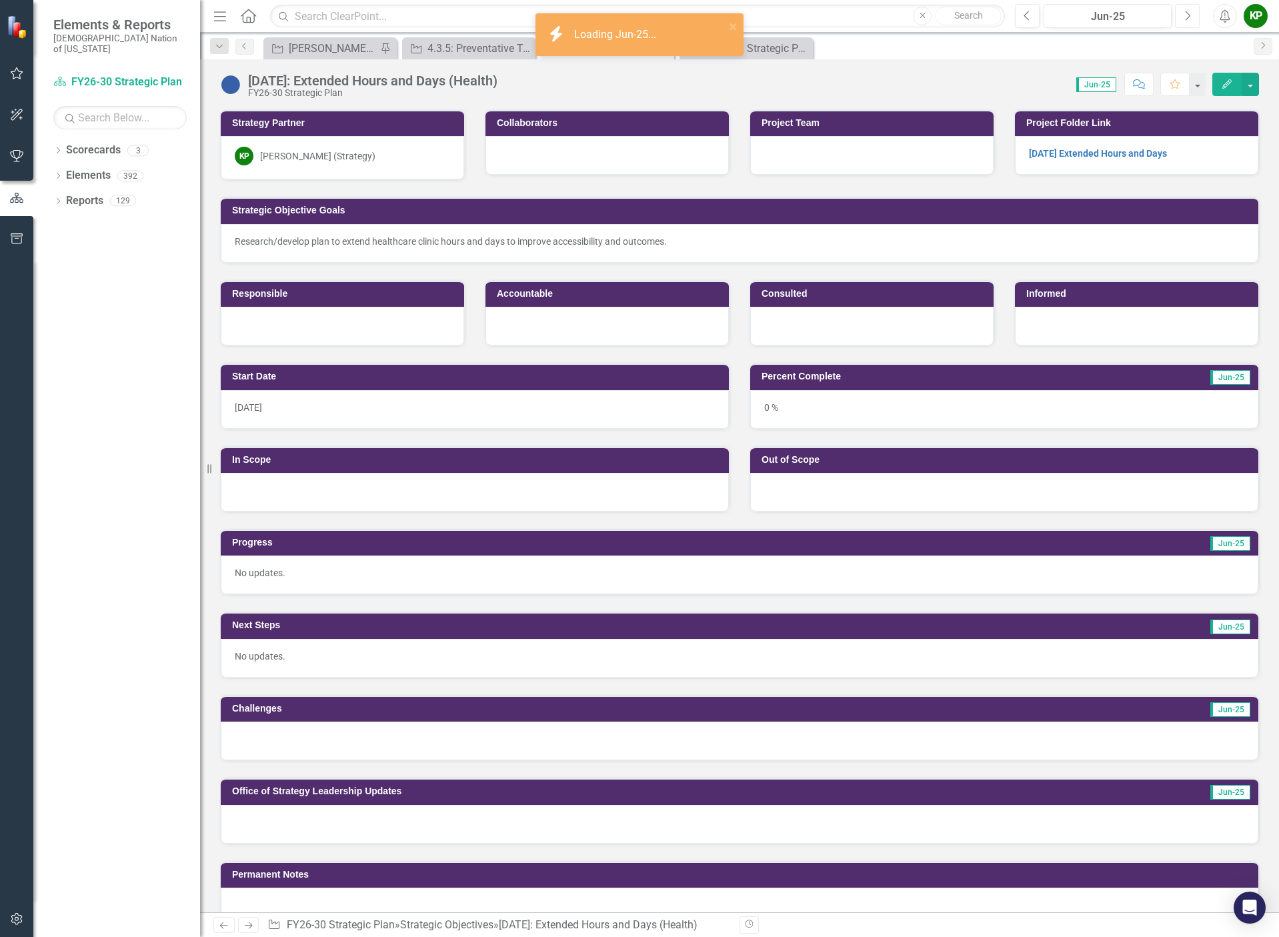
click at [1190, 15] on icon "button" at bounding box center [1188, 15] width 5 height 9
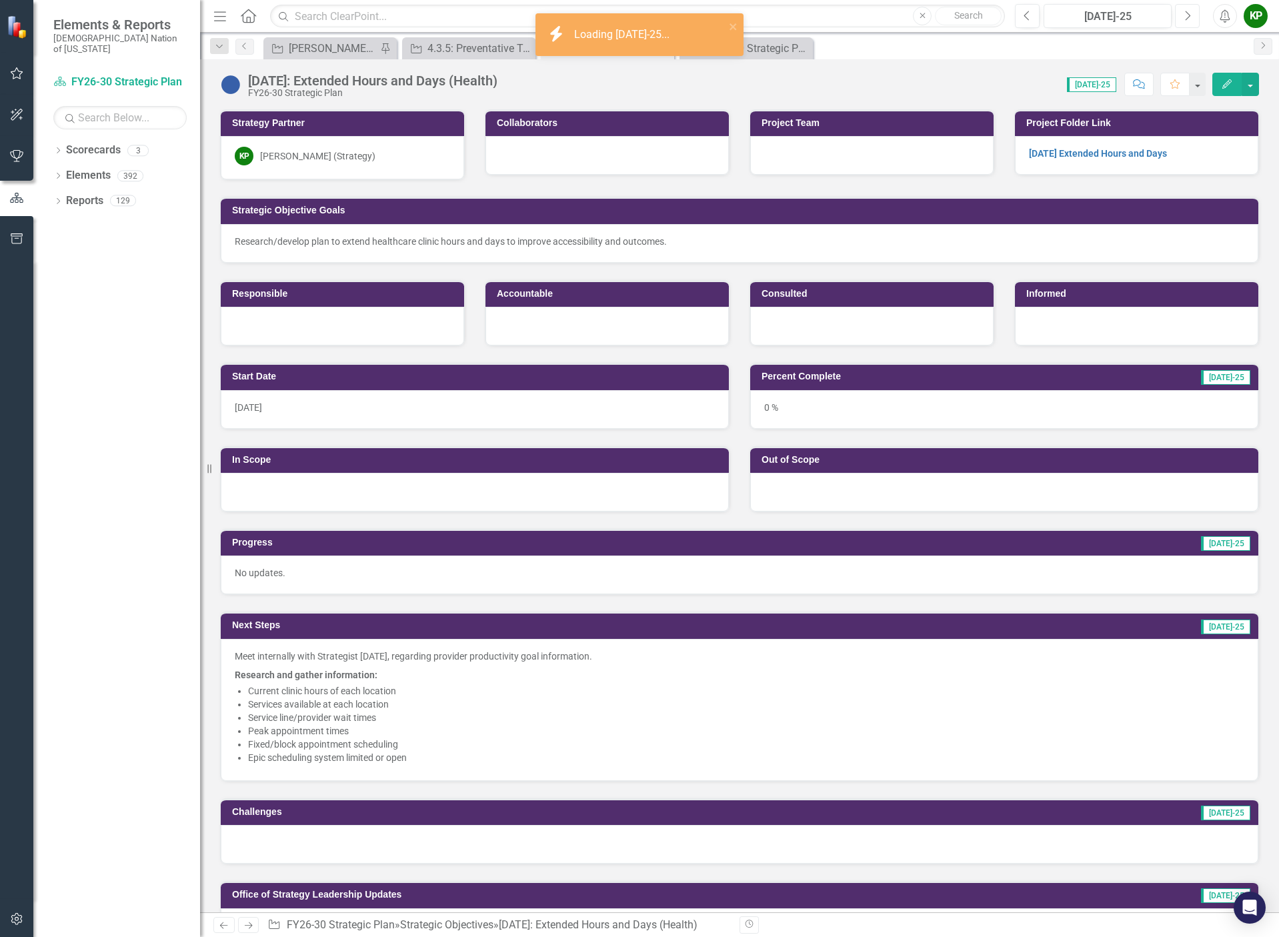
click at [1189, 15] on icon "Next" at bounding box center [1187, 16] width 7 height 12
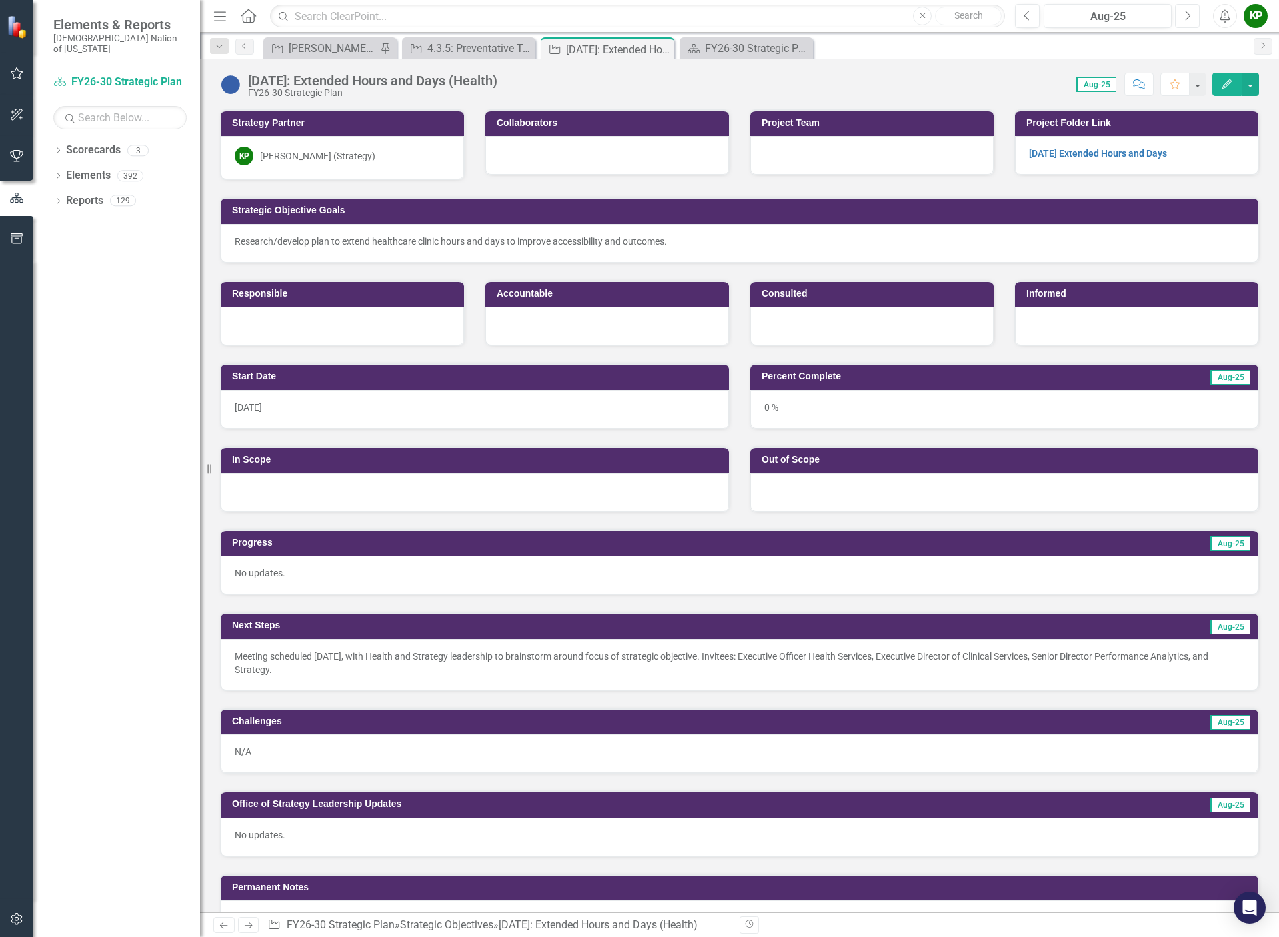
click at [1188, 14] on icon "button" at bounding box center [1188, 15] width 5 height 9
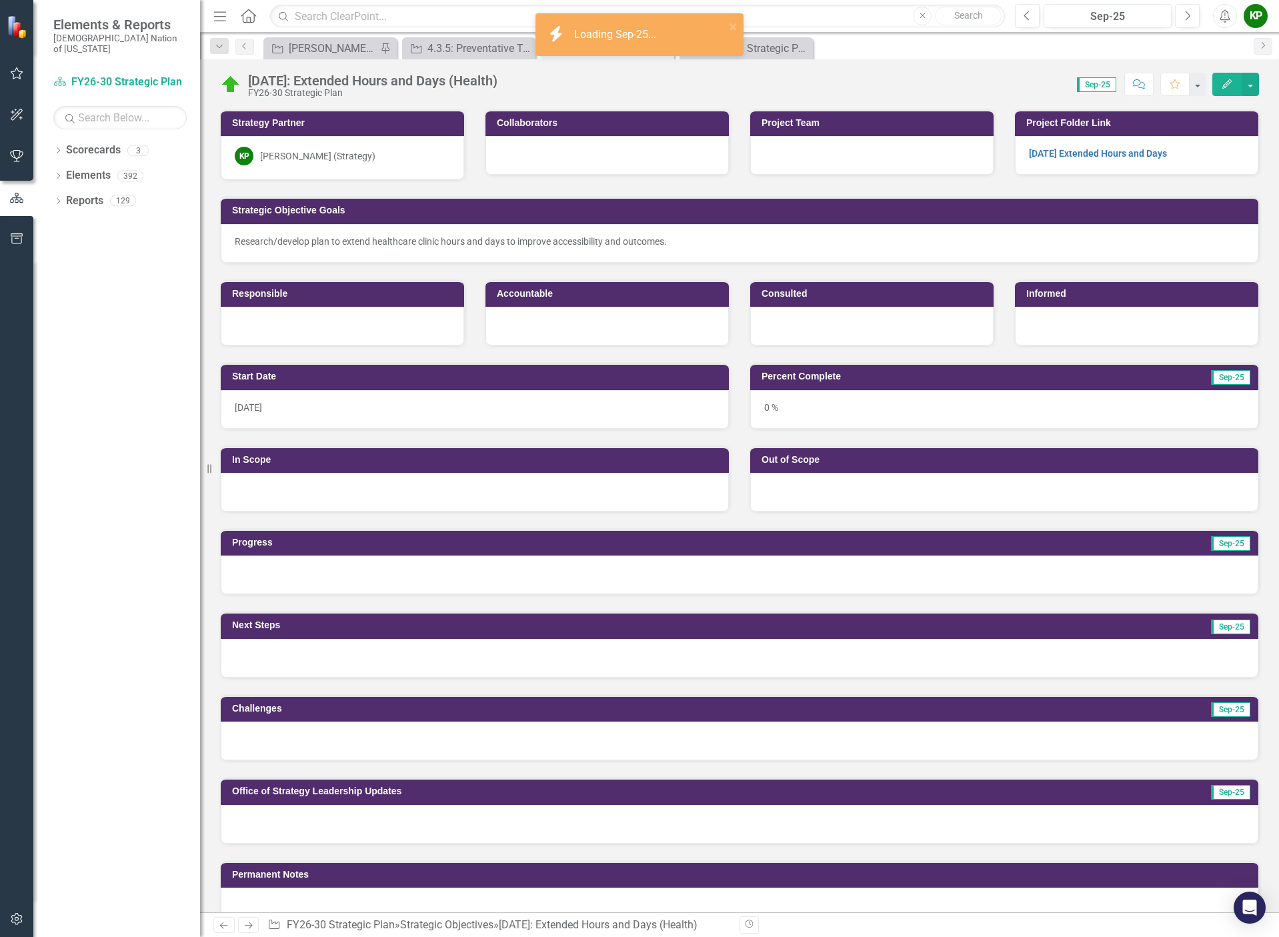
click at [440, 400] on div "9/30/24" at bounding box center [475, 409] width 508 height 39
click at [698, 405] on div "9/30/24" at bounding box center [475, 409] width 508 height 39
click at [698, 404] on div "9/30/24" at bounding box center [475, 409] width 508 height 39
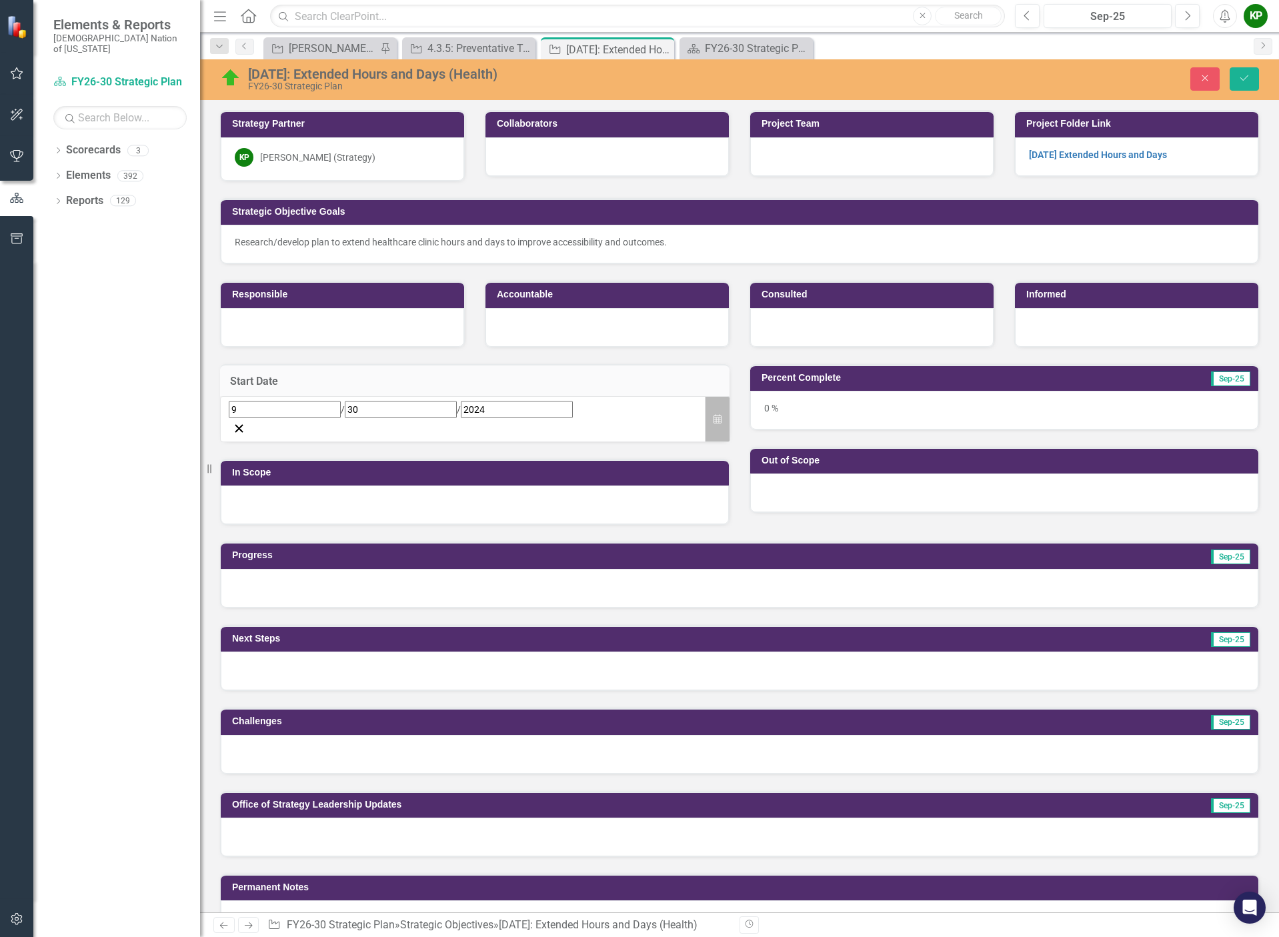
click at [705, 411] on button "Calendar" at bounding box center [717, 419] width 25 height 46
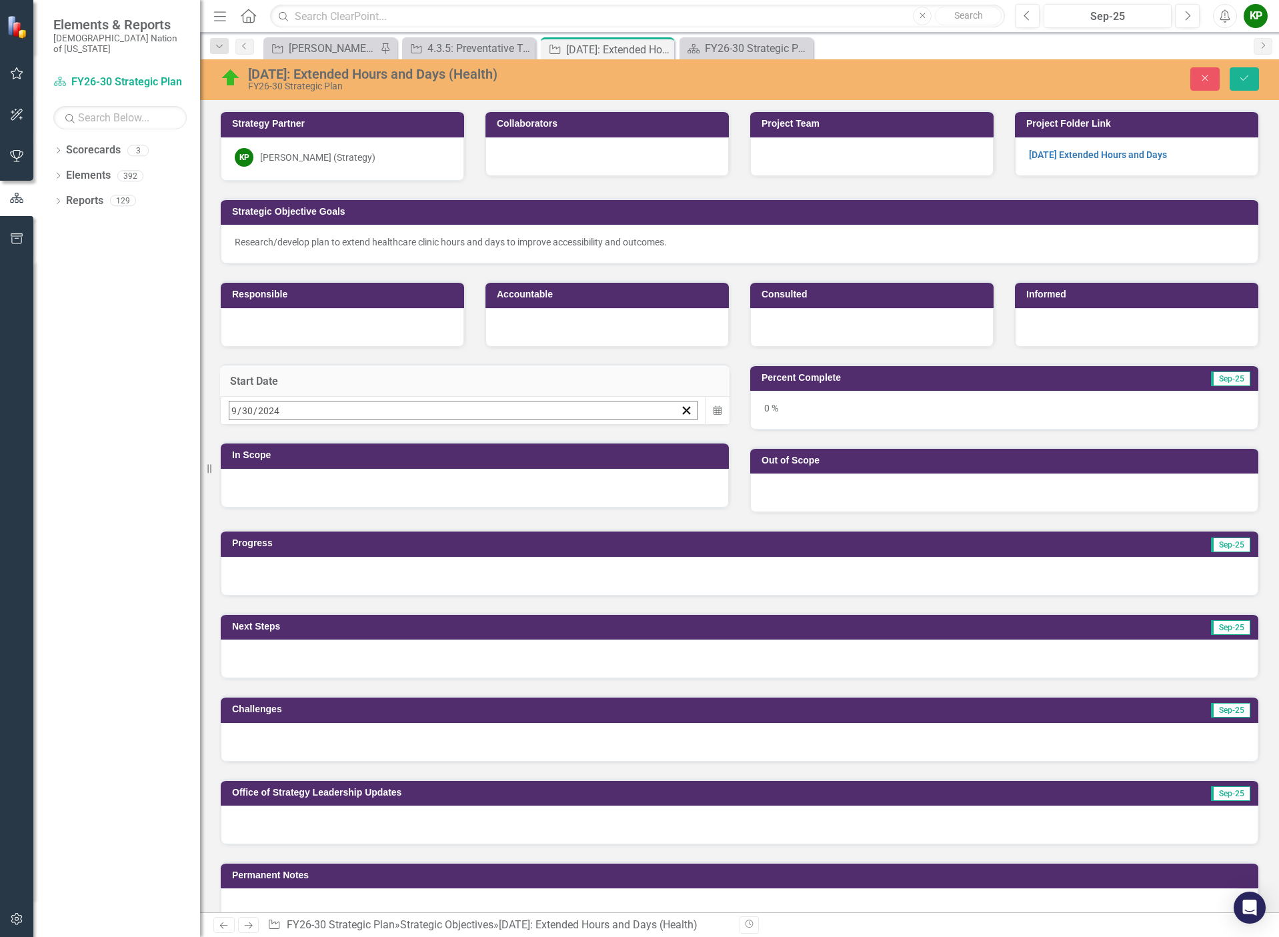
click at [424, 448] on button "›" at bounding box center [409, 439] width 29 height 29
click at [453, 453] on button "»" at bounding box center [438, 439] width 29 height 29
click at [280, 452] on button "‹" at bounding box center [265, 439] width 29 height 29
click at [288, 490] on button "1" at bounding box center [271, 493] width 33 height 24
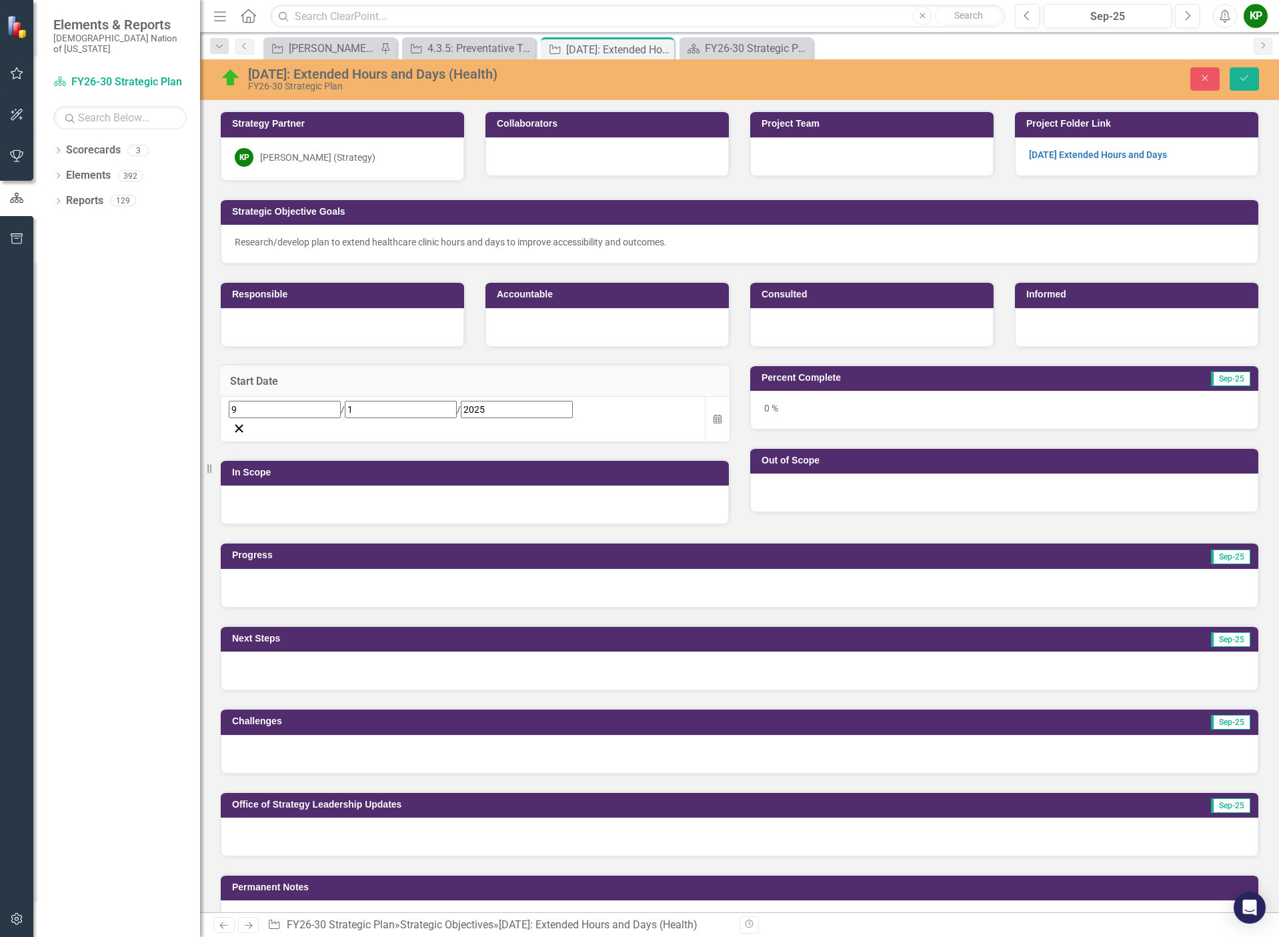
click at [790, 413] on div "0 %" at bounding box center [1004, 410] width 508 height 39
click at [767, 409] on div "0 %" at bounding box center [1004, 410] width 508 height 39
click at [1244, 77] on icon "Save" at bounding box center [1244, 77] width 12 height 9
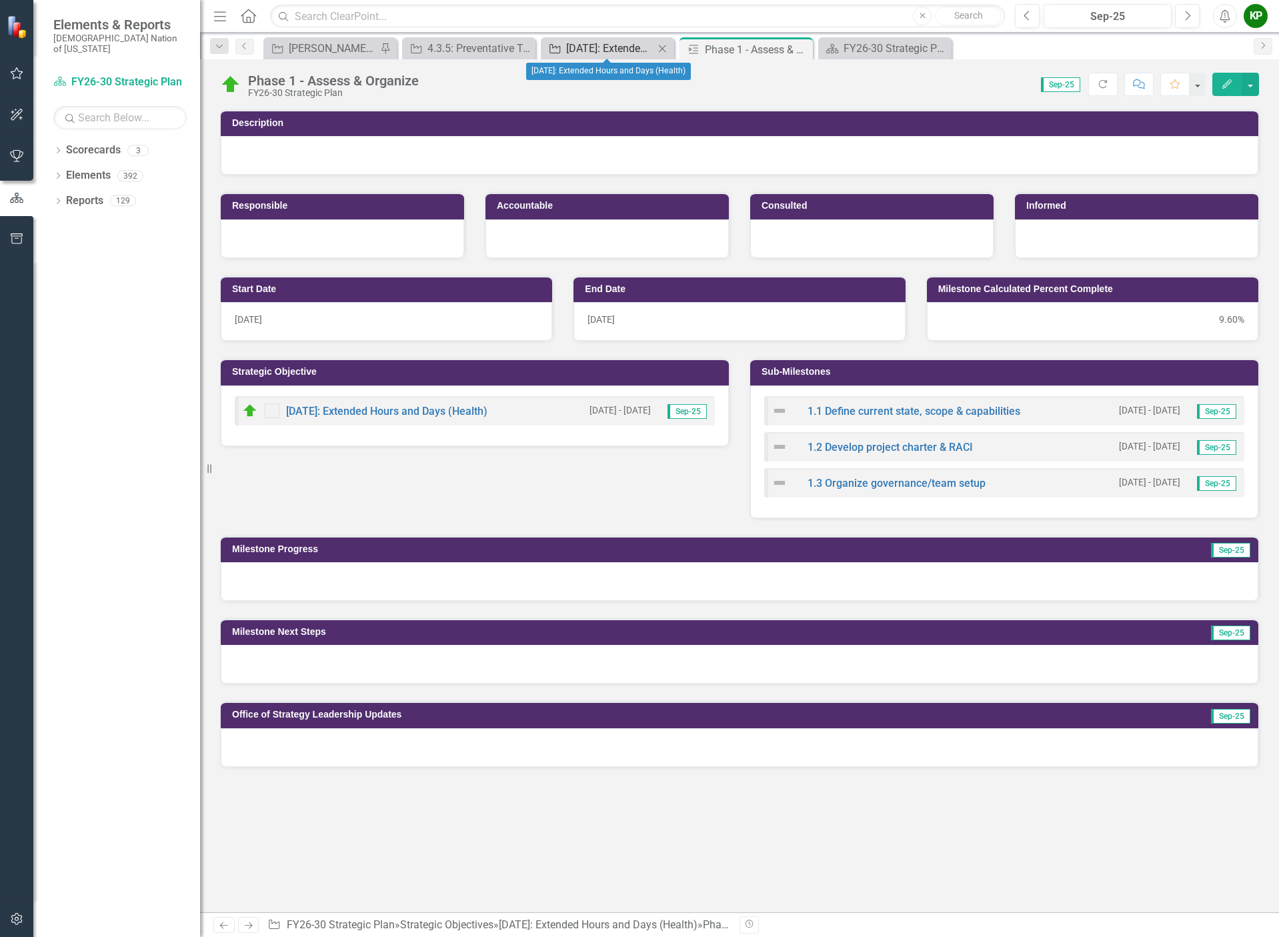
click at [637, 51] on div "[DATE]: Extended Hours and Days (Health)" at bounding box center [610, 48] width 88 height 17
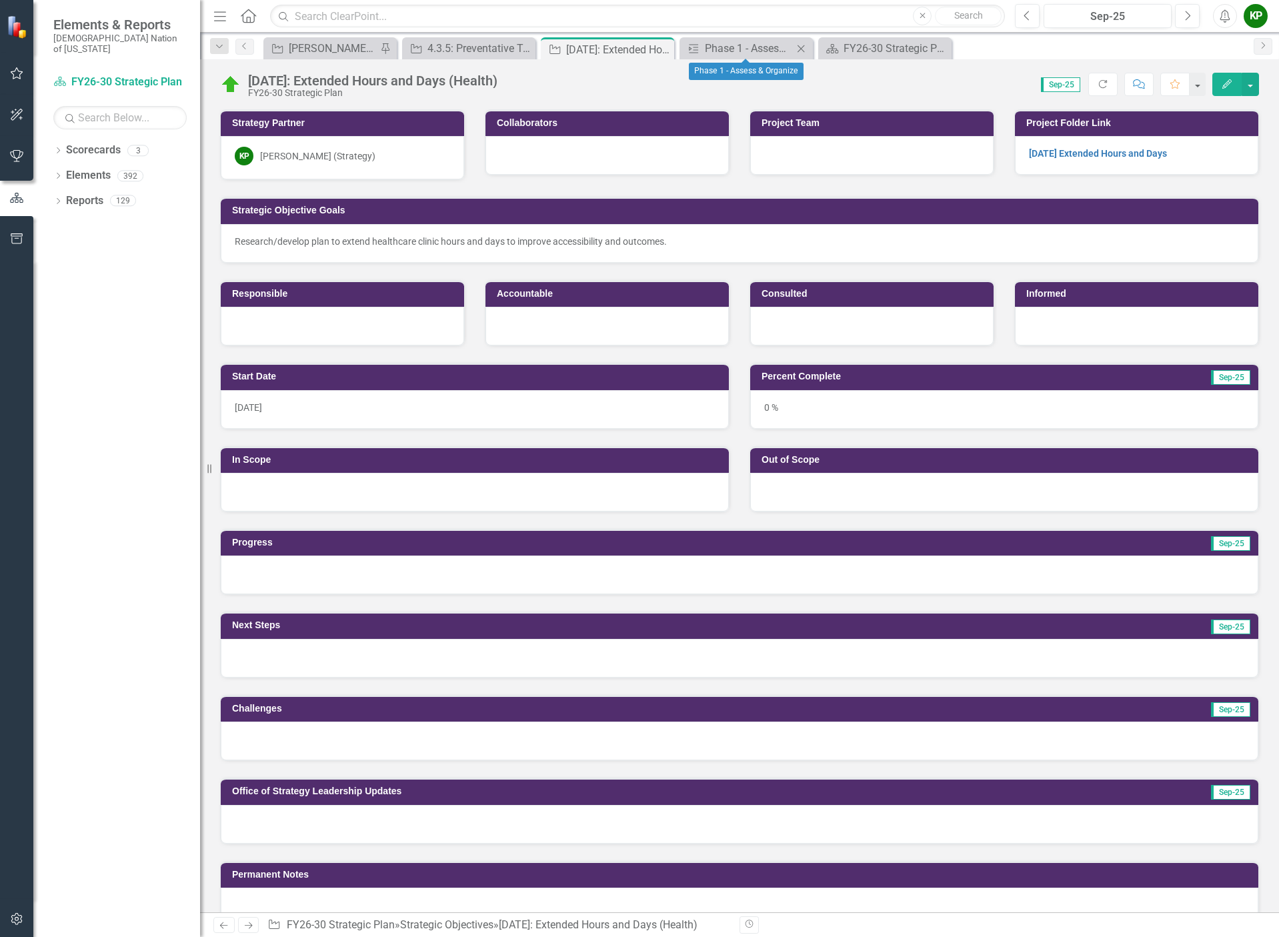
click at [798, 45] on icon "Close" at bounding box center [800, 48] width 13 height 11
